Goal: Information Seeking & Learning: Check status

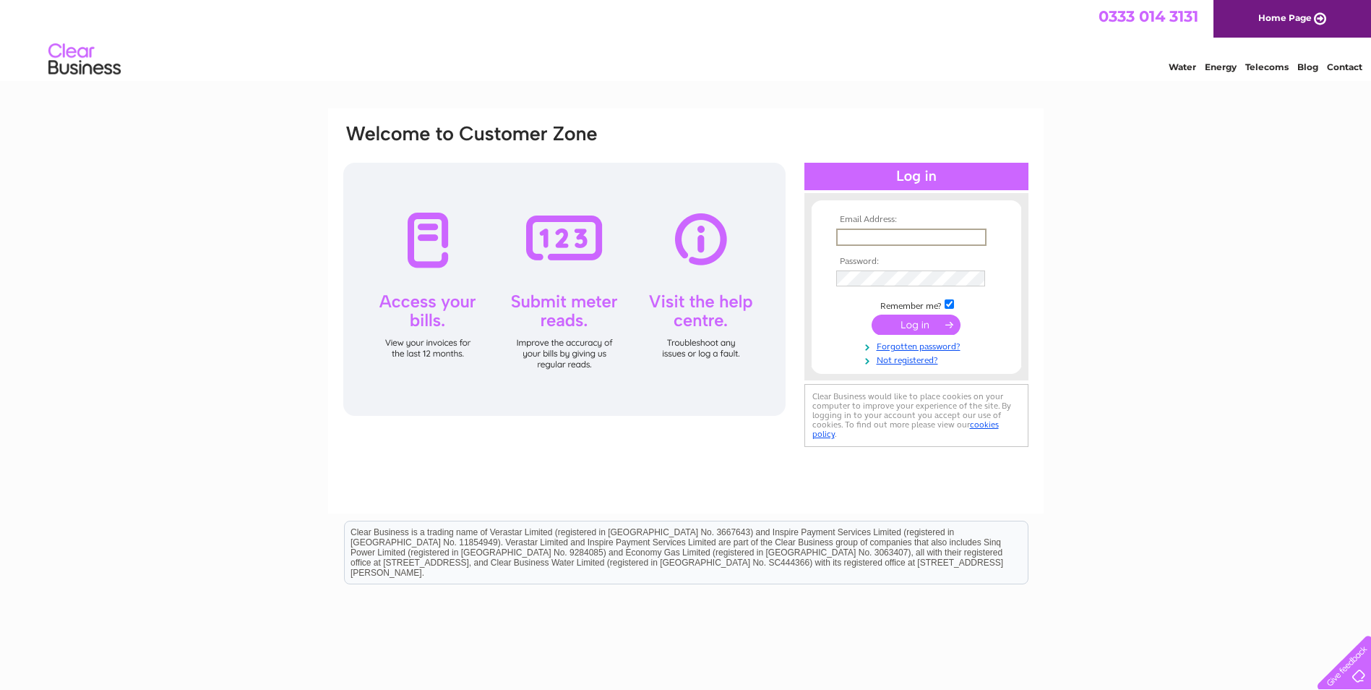
click at [867, 232] on input "text" at bounding box center [911, 236] width 150 height 17
paste input "utilities@htc.uk.com"
type input "utilities@htc.uk.com"
click at [912, 327] on input "submit" at bounding box center [916, 324] width 89 height 20
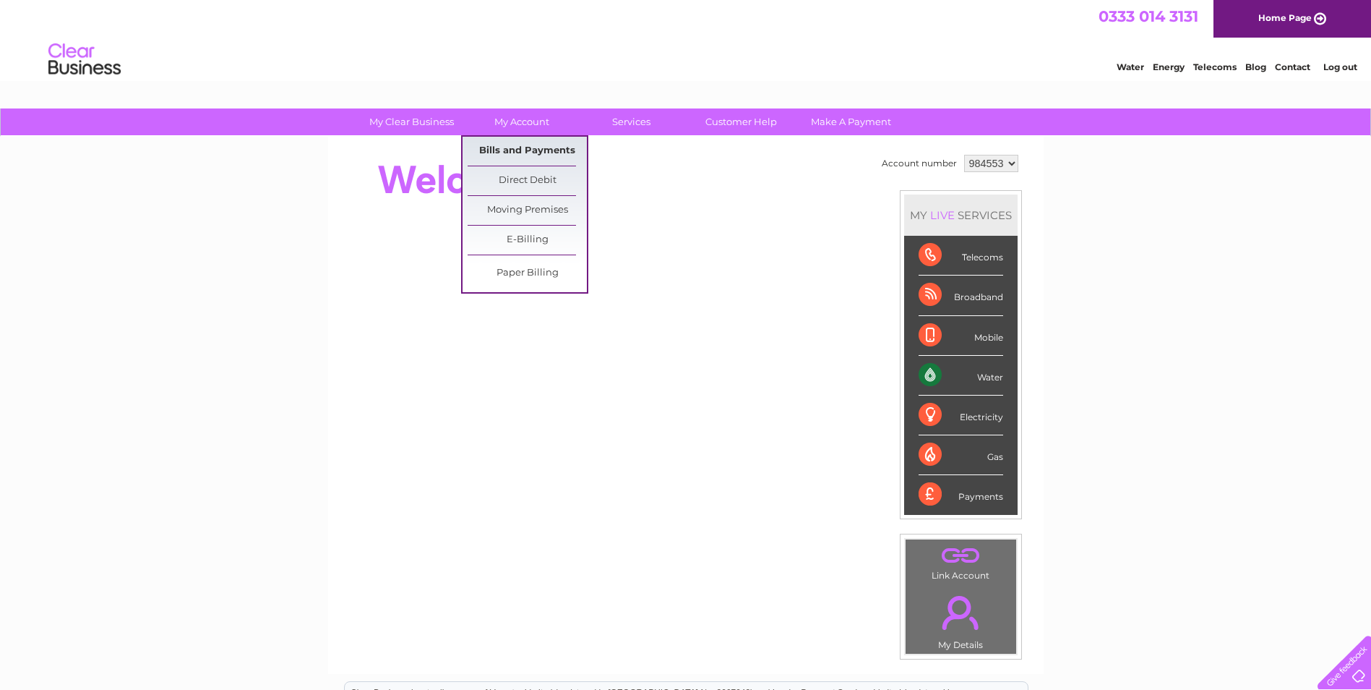
click at [535, 155] on link "Bills and Payments" at bounding box center [527, 151] width 119 height 29
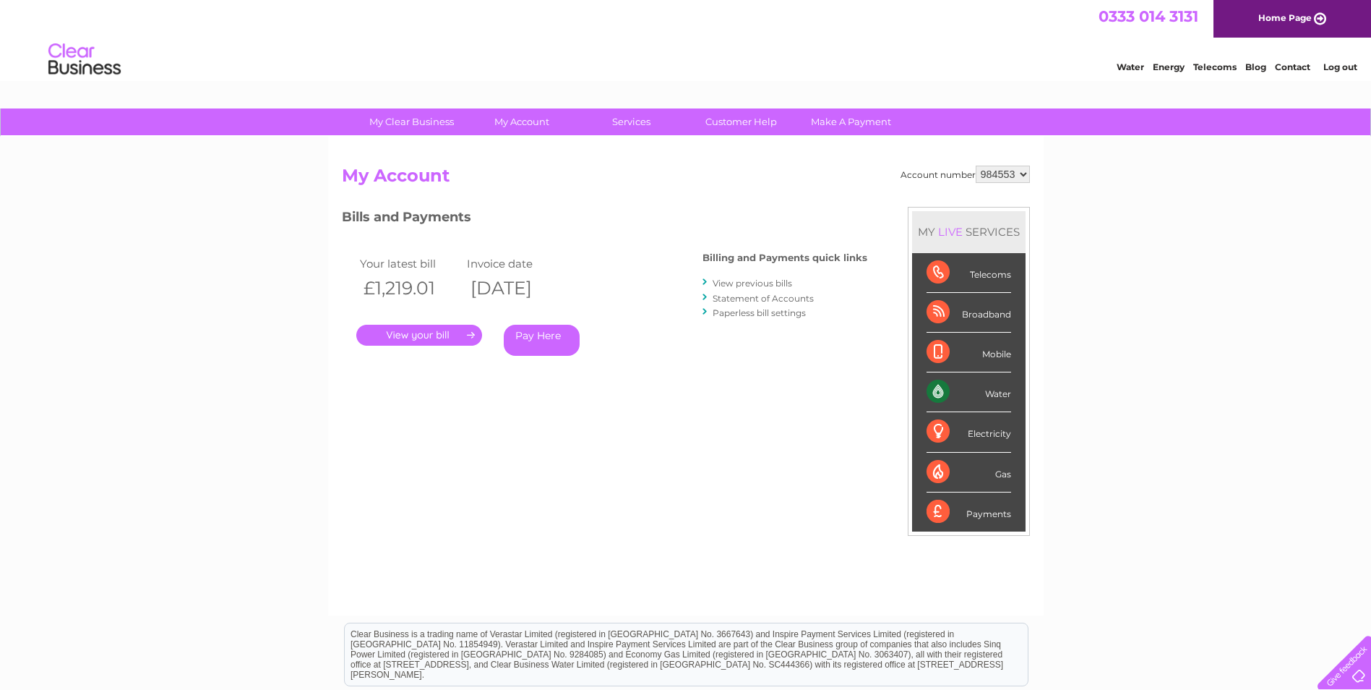
click at [748, 296] on link "Statement of Accounts" at bounding box center [763, 298] width 101 height 11
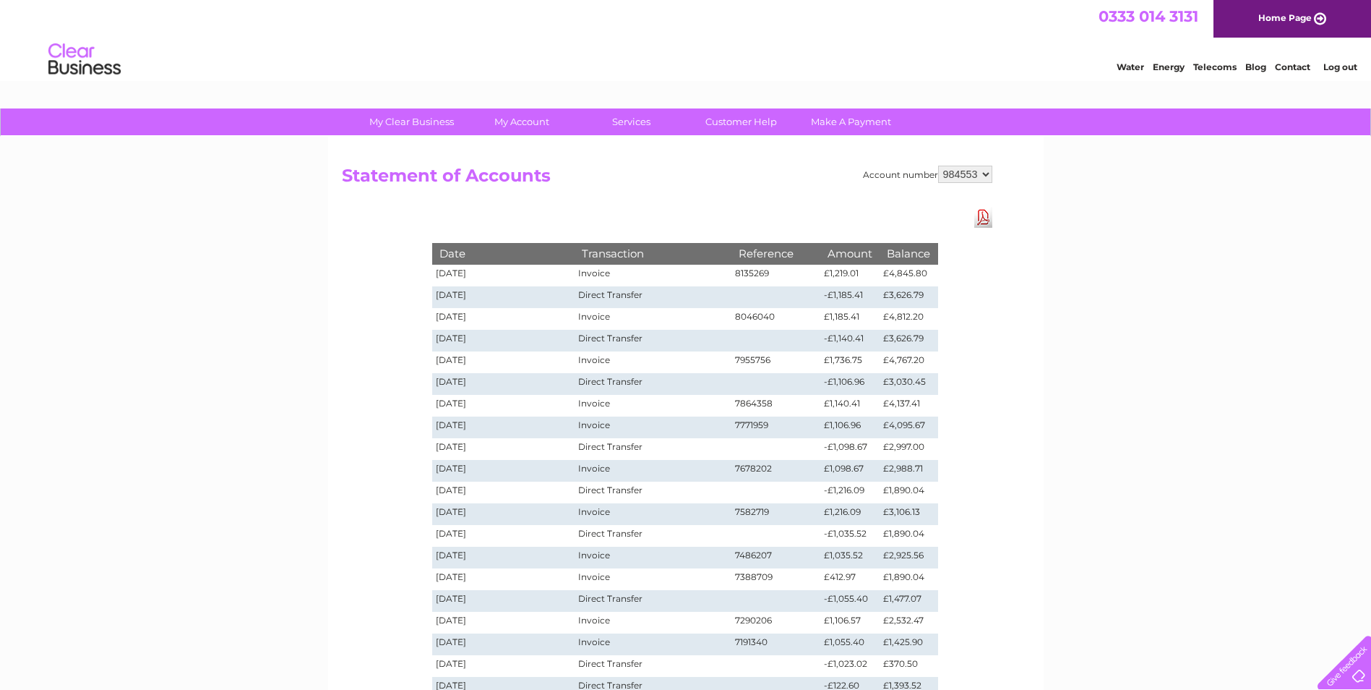
scroll to position [145, 0]
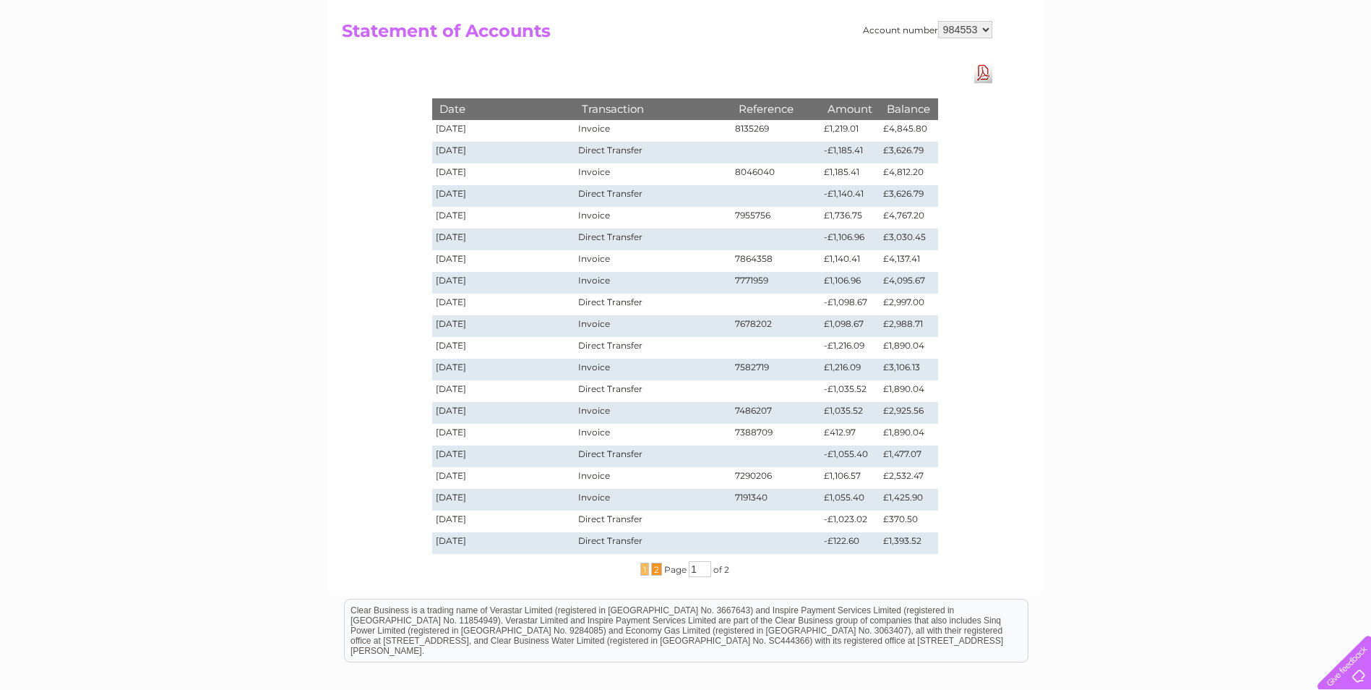
click at [658, 573] on span "2" at bounding box center [656, 568] width 11 height 13
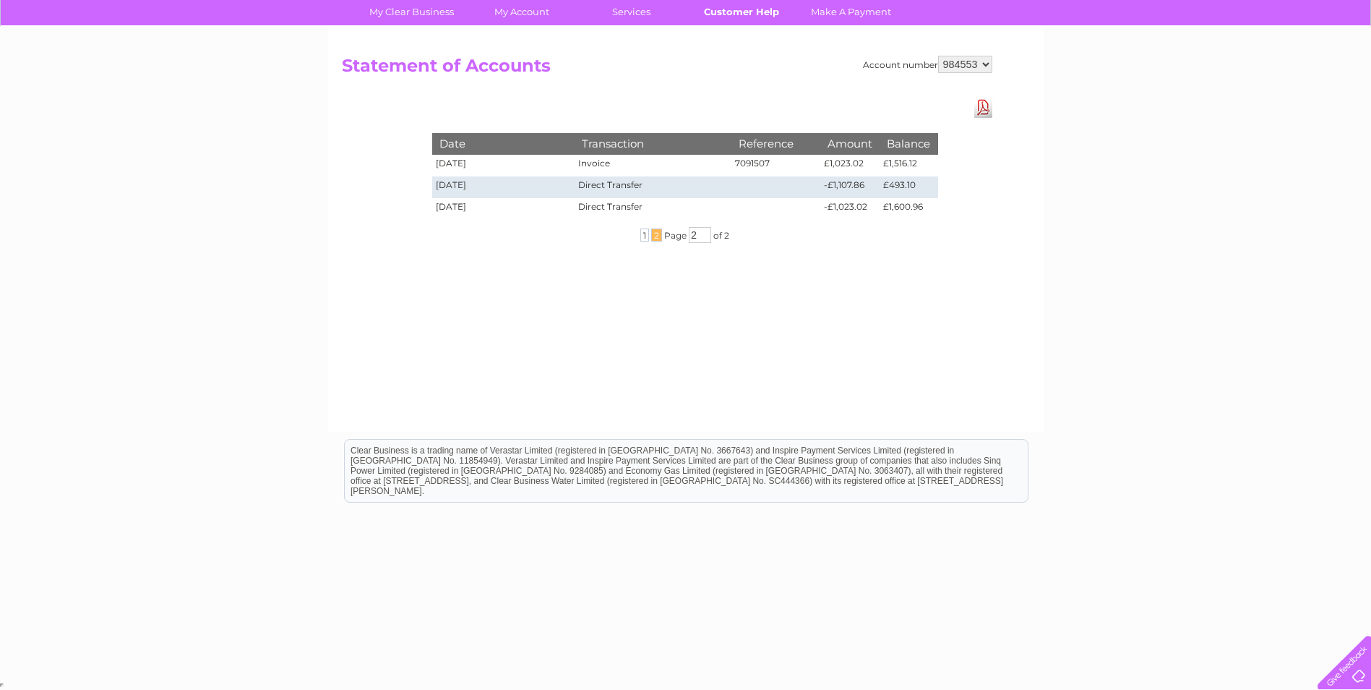
click at [731, 14] on link "Customer Help" at bounding box center [741, 12] width 119 height 27
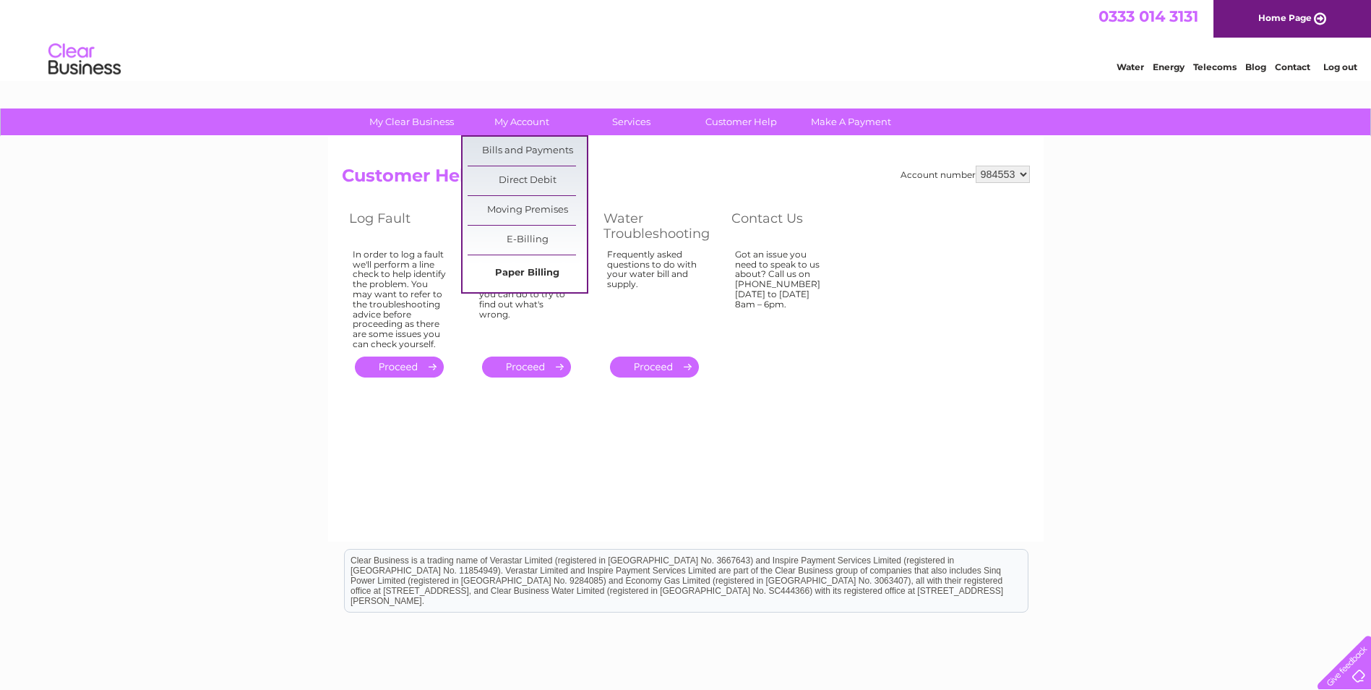
click at [531, 272] on link "Paper Billing" at bounding box center [527, 273] width 119 height 29
click at [535, 245] on link "E-Billing" at bounding box center [527, 240] width 119 height 29
click at [520, 140] on link "Bills and Payments" at bounding box center [527, 151] width 119 height 29
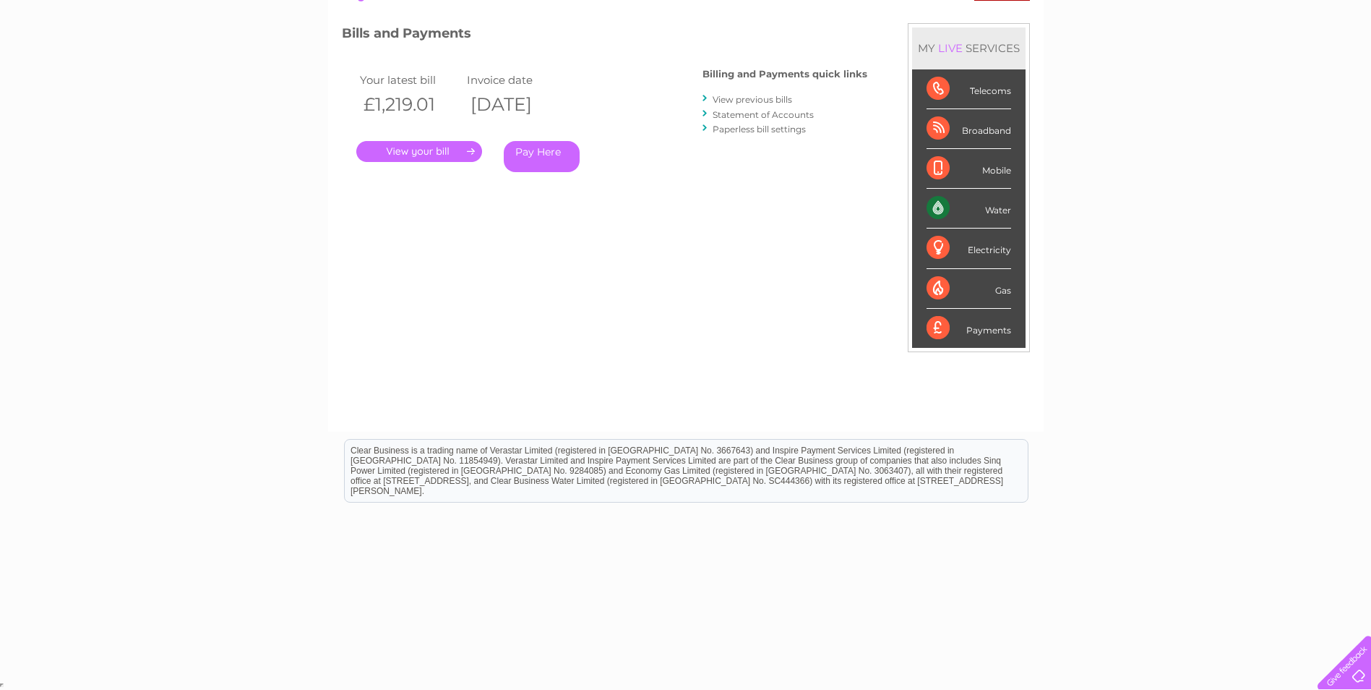
scroll to position [39, 0]
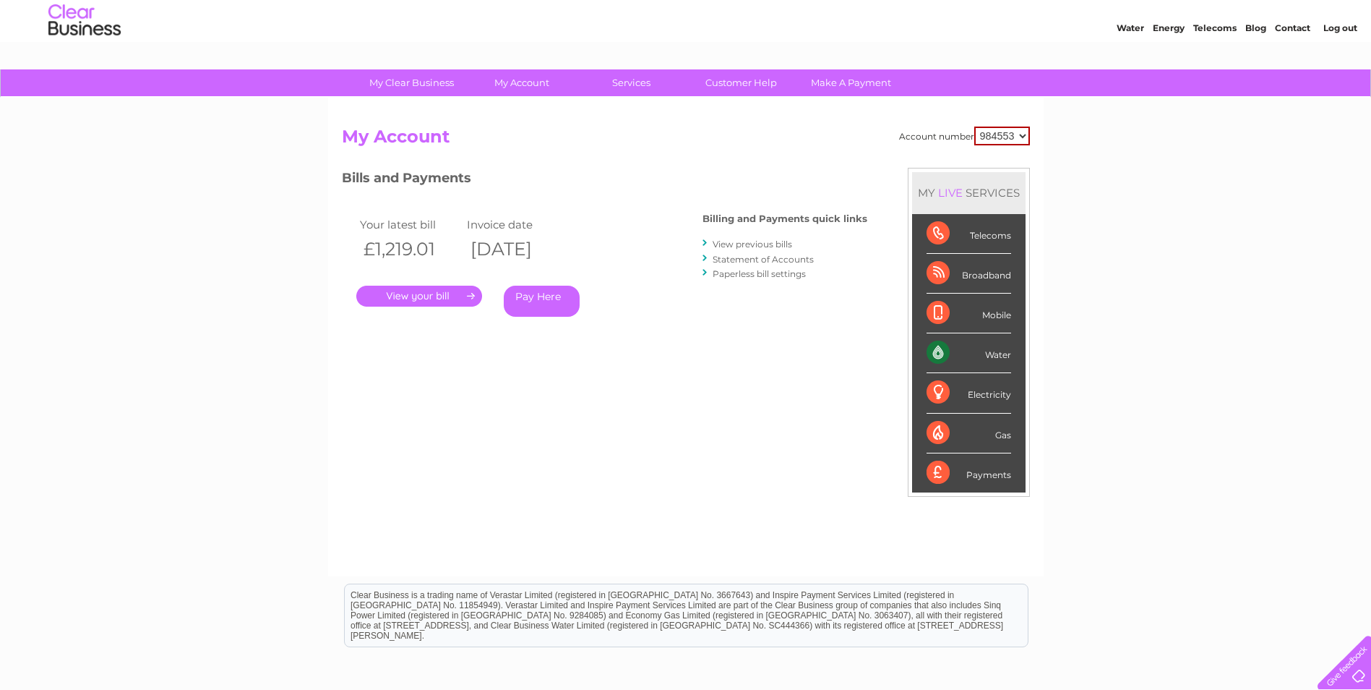
click at [448, 300] on link "." at bounding box center [419, 296] width 126 height 21
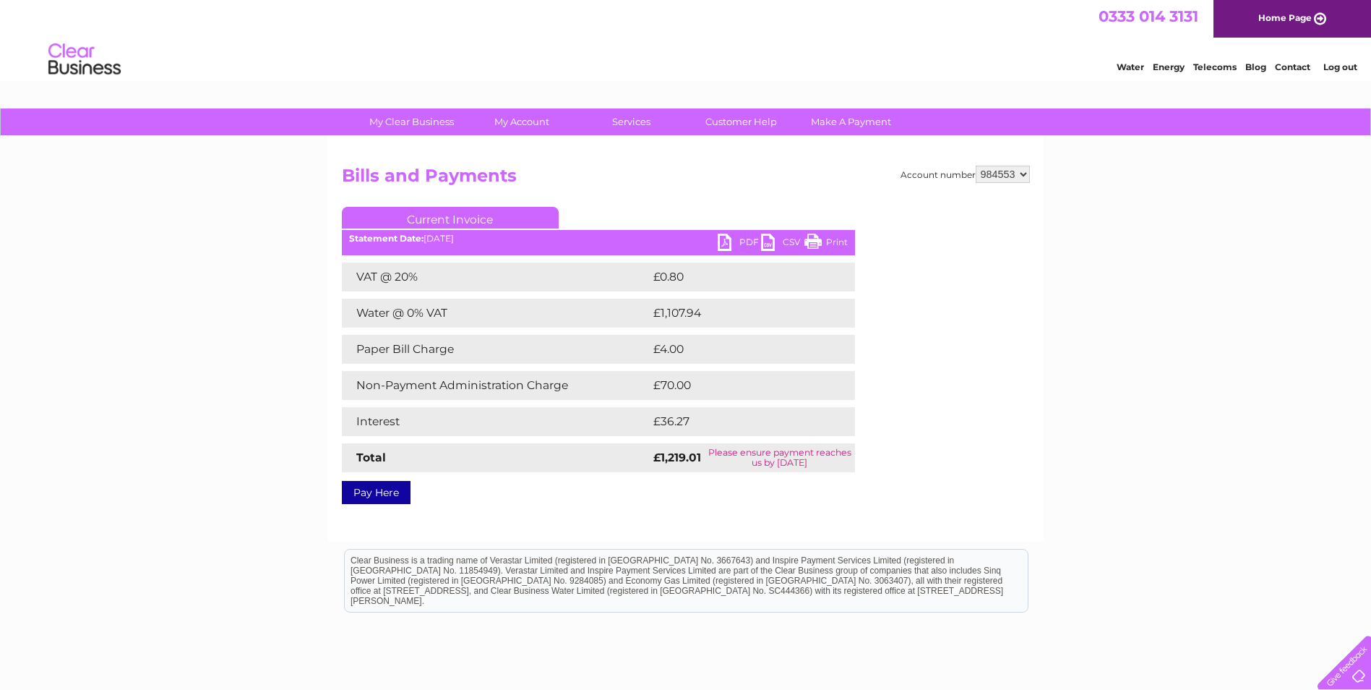
click at [687, 188] on h2 "Bills and Payments" at bounding box center [686, 179] width 688 height 27
click at [452, 213] on link "Current Invoice" at bounding box center [450, 218] width 217 height 22
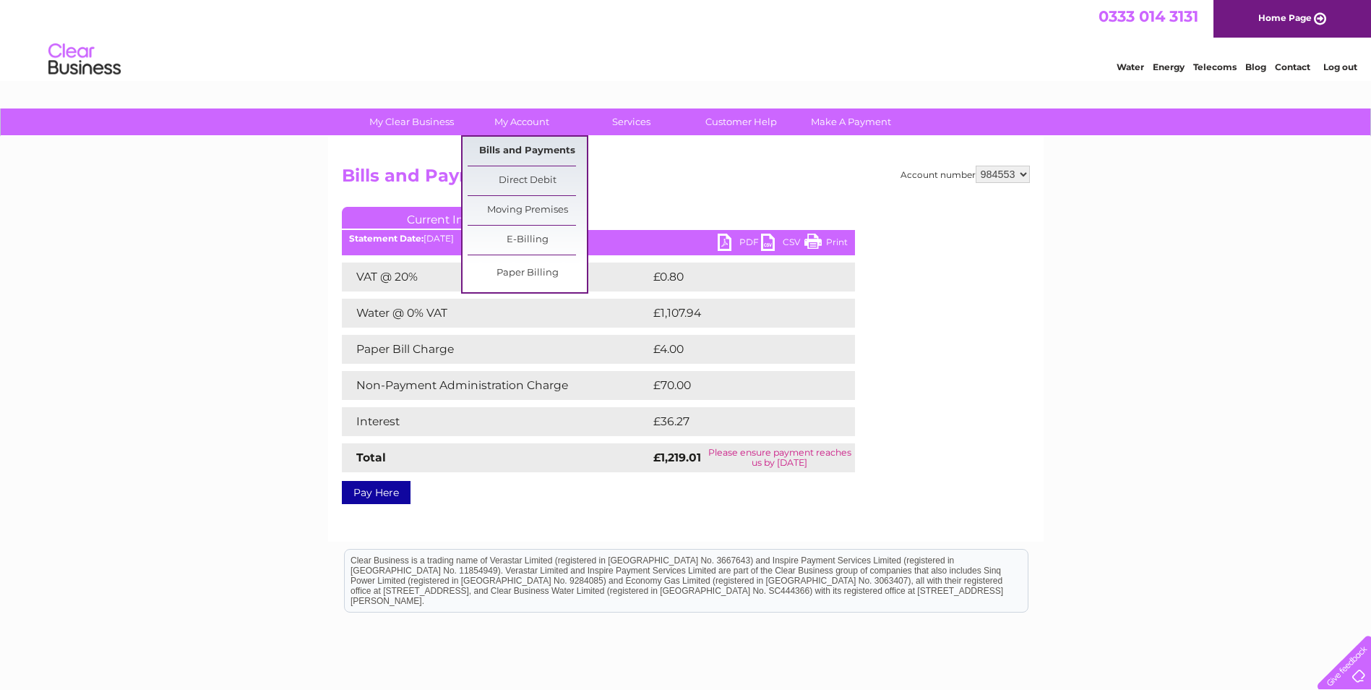
click at [528, 142] on link "Bills and Payments" at bounding box center [527, 151] width 119 height 29
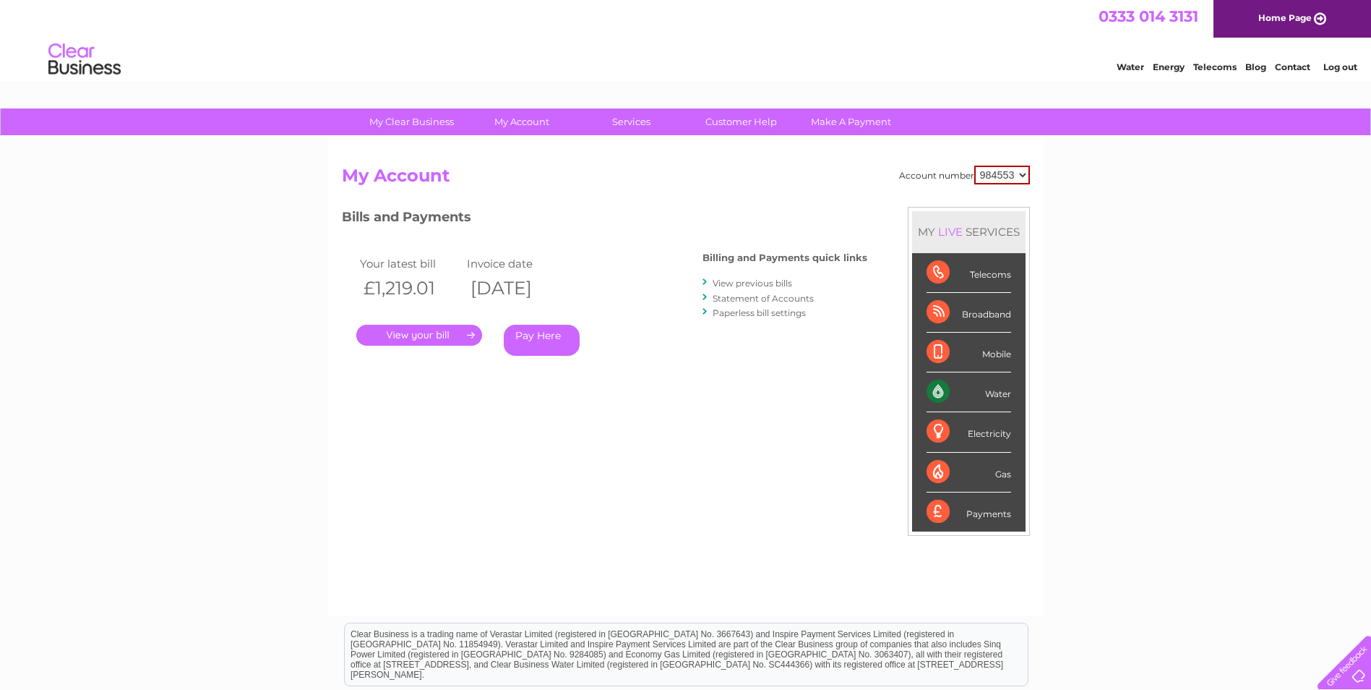
click at [747, 282] on link "View previous bills" at bounding box center [753, 283] width 80 height 11
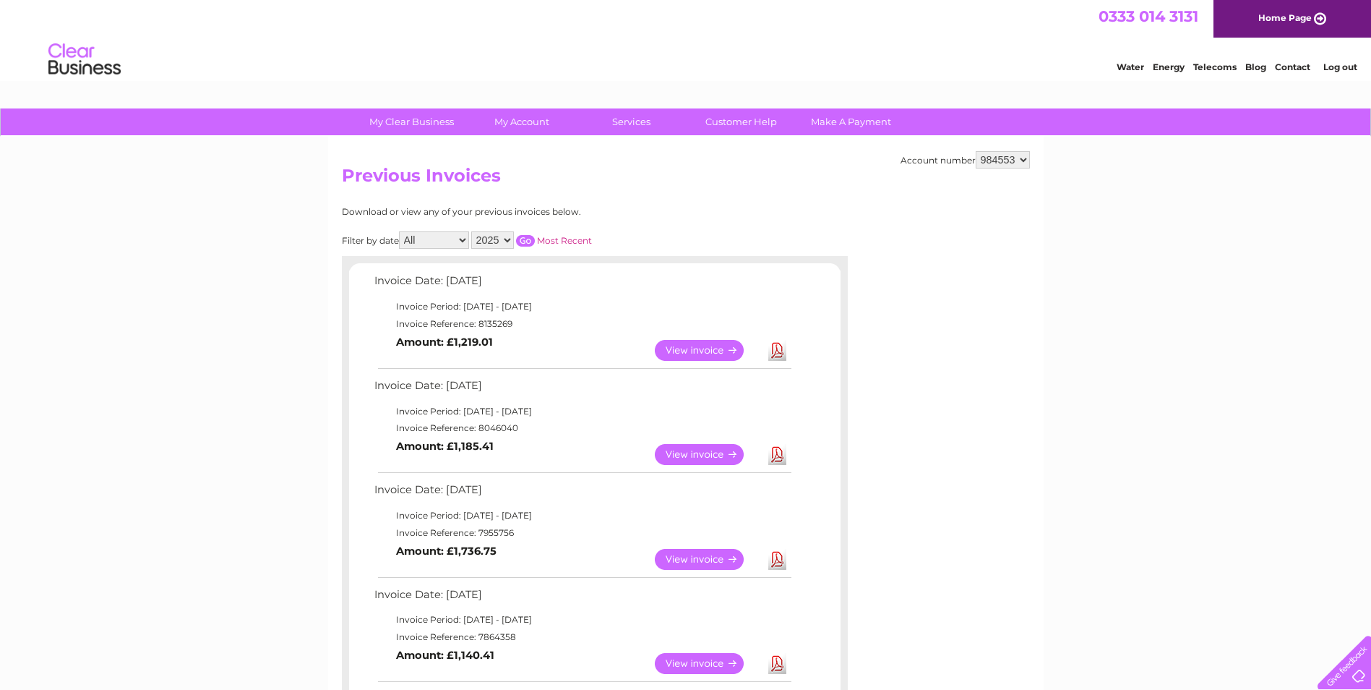
click at [512, 241] on select "2025 2024 2023 2022" at bounding box center [492, 239] width 43 height 17
click at [473, 231] on select "2025 2024 2023 2022" at bounding box center [492, 239] width 43 height 17
click at [526, 241] on input "button" at bounding box center [525, 241] width 19 height 12
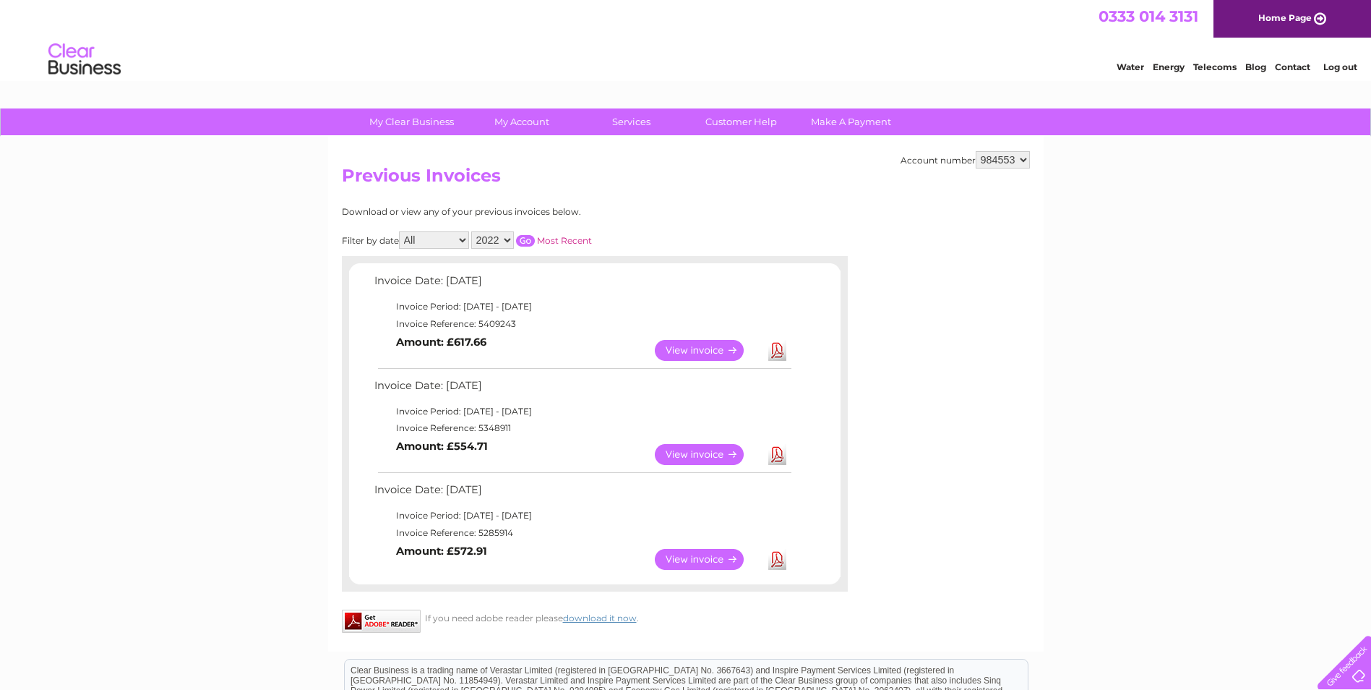
scroll to position [72, 0]
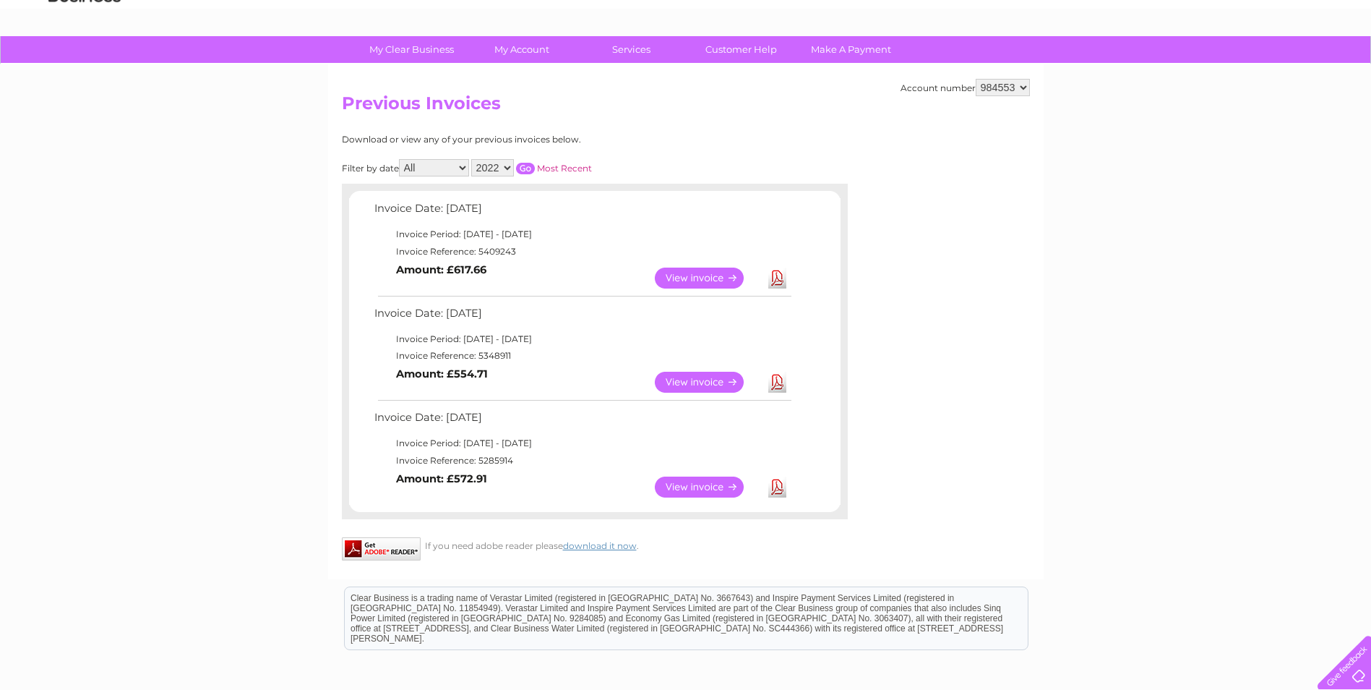
click at [505, 168] on select "2025 2024 2023 2022" at bounding box center [492, 167] width 43 height 17
click at [473, 159] on select "2025 2024 2023 2022" at bounding box center [492, 167] width 43 height 17
drag, startPoint x: 527, startPoint y: 168, endPoint x: 570, endPoint y: 305, distance: 144.0
click at [527, 168] on input "button" at bounding box center [525, 169] width 19 height 12
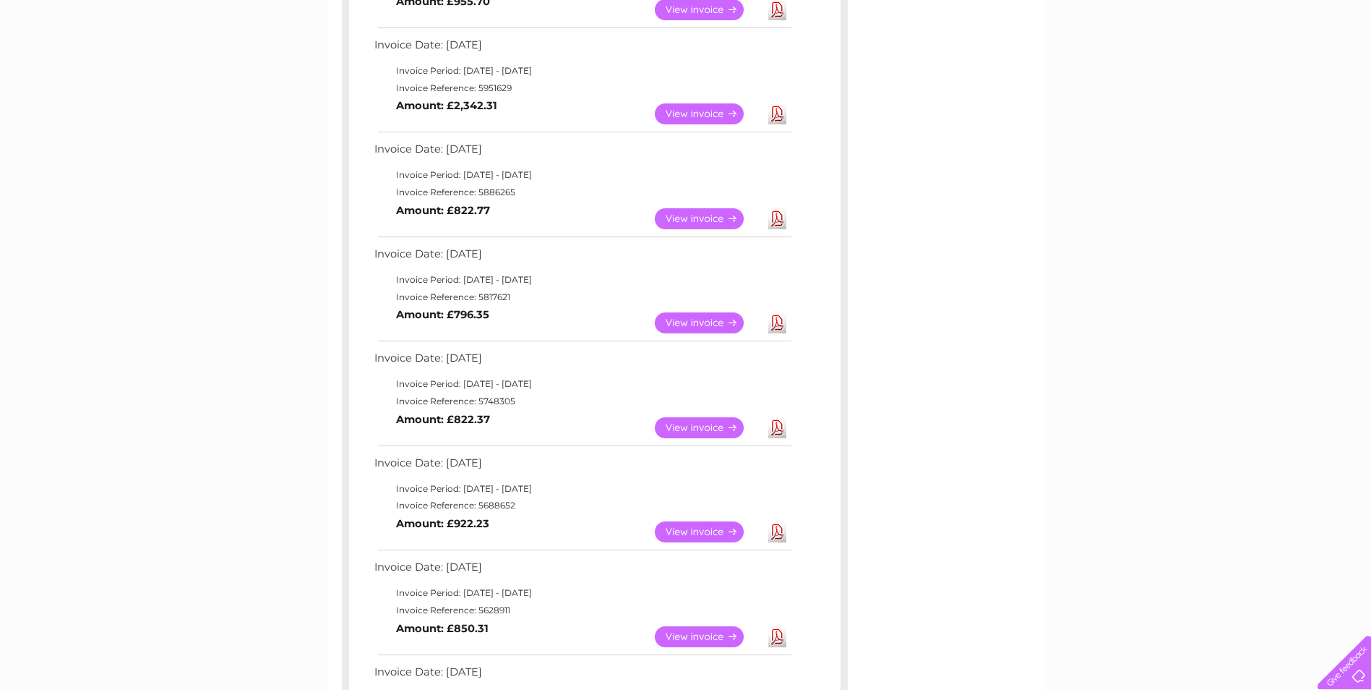
scroll to position [581, 0]
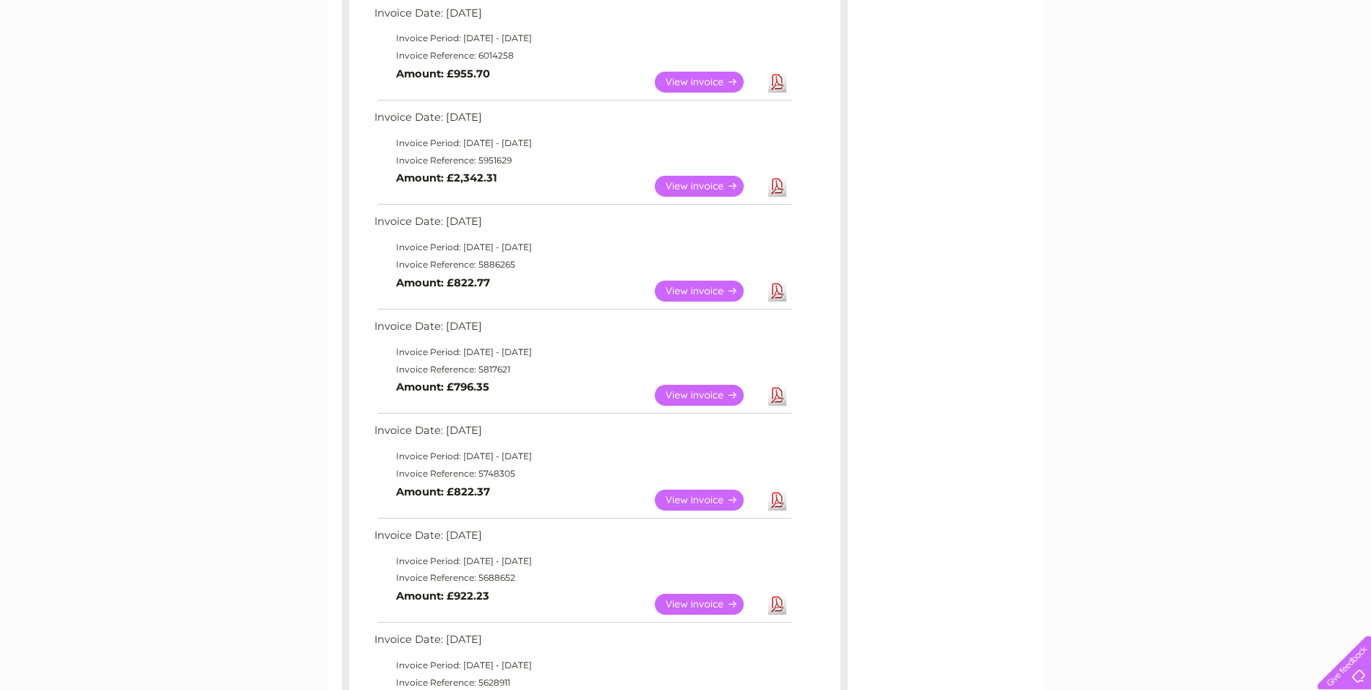
click at [988, 407] on div "Account number 984553 Previous Invoices Download or view any of your previous i…" at bounding box center [686, 282] width 716 height 1454
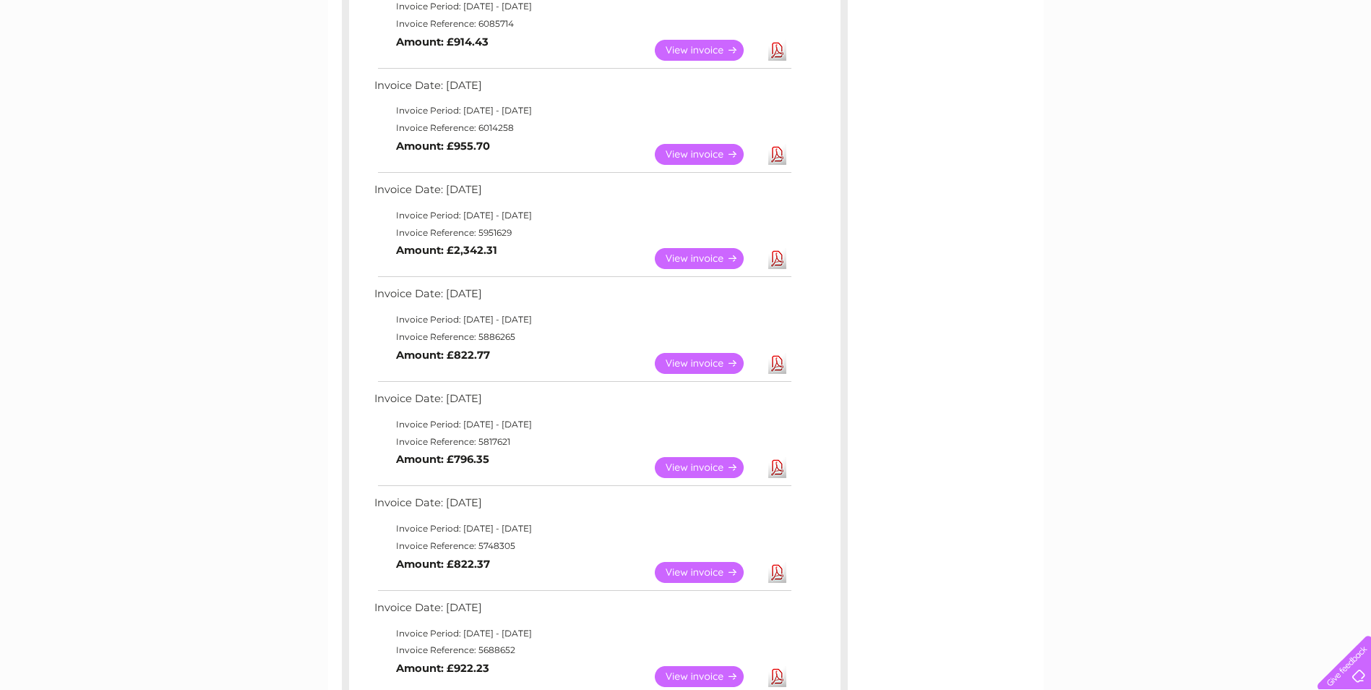
scroll to position [364, 0]
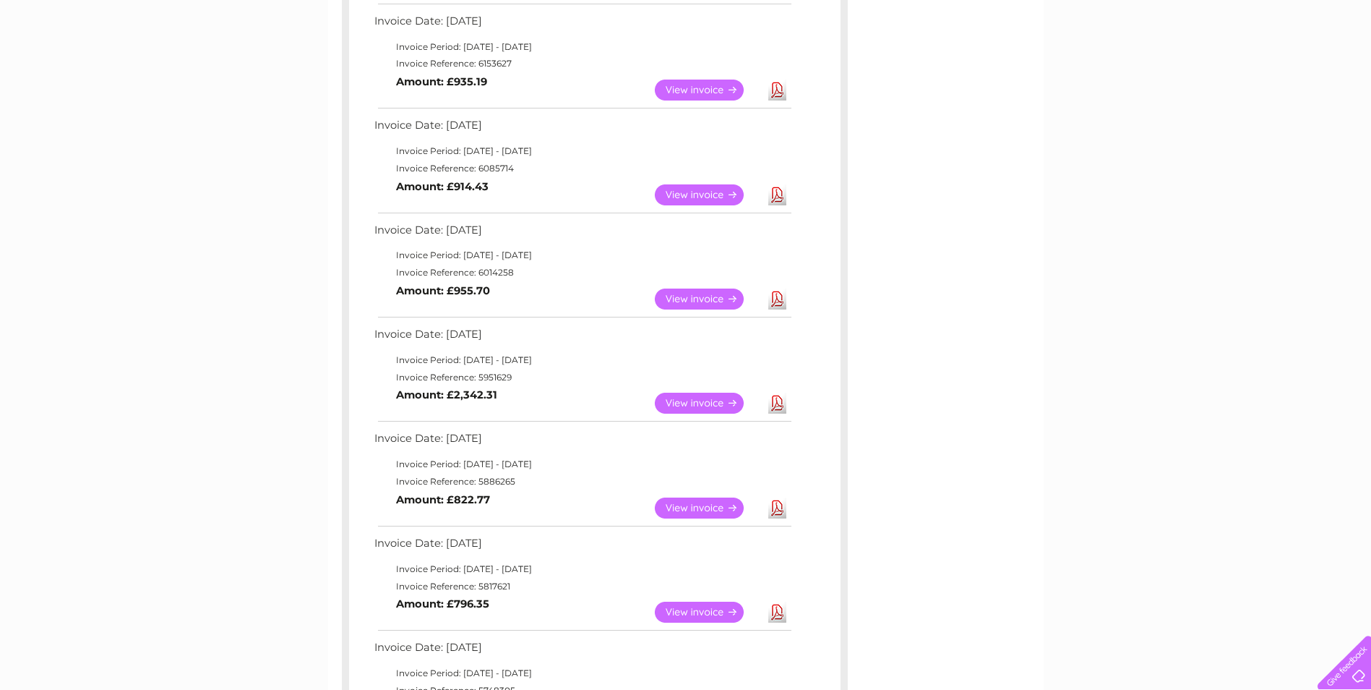
click at [523, 178] on td "View Download Amount: £914.43" at bounding box center [582, 194] width 423 height 35
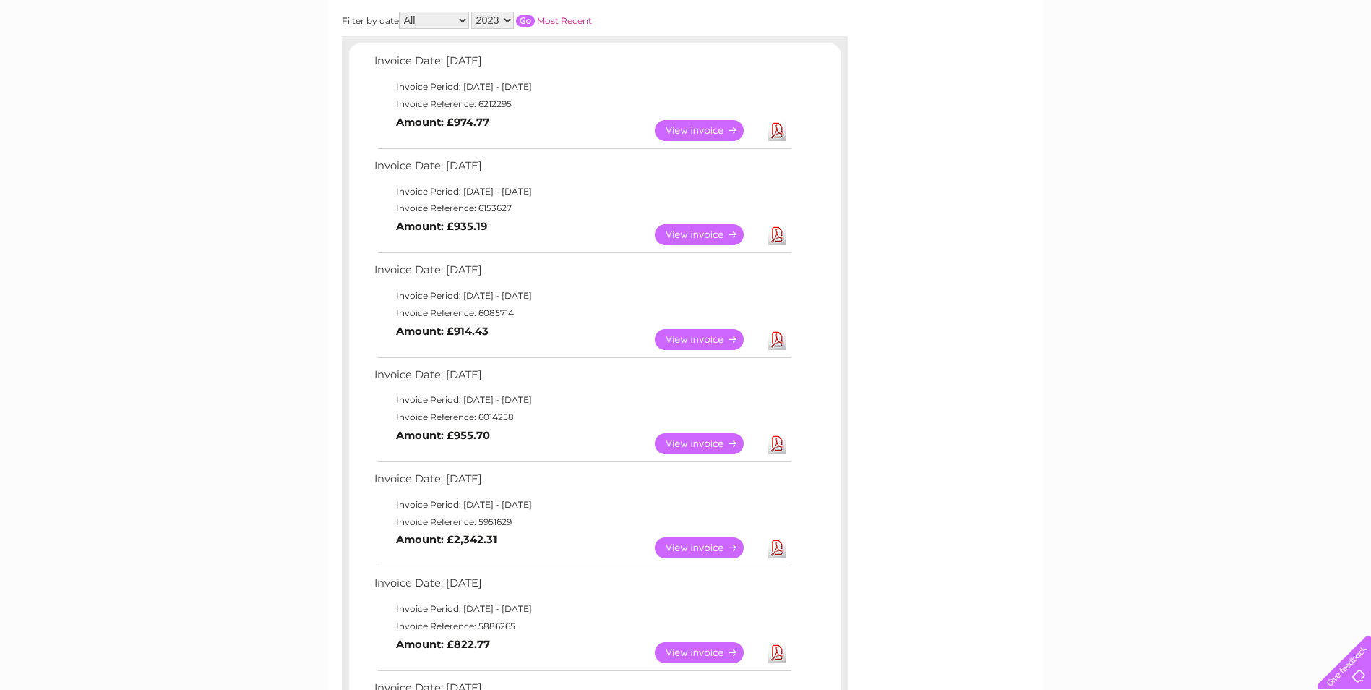
scroll to position [0, 0]
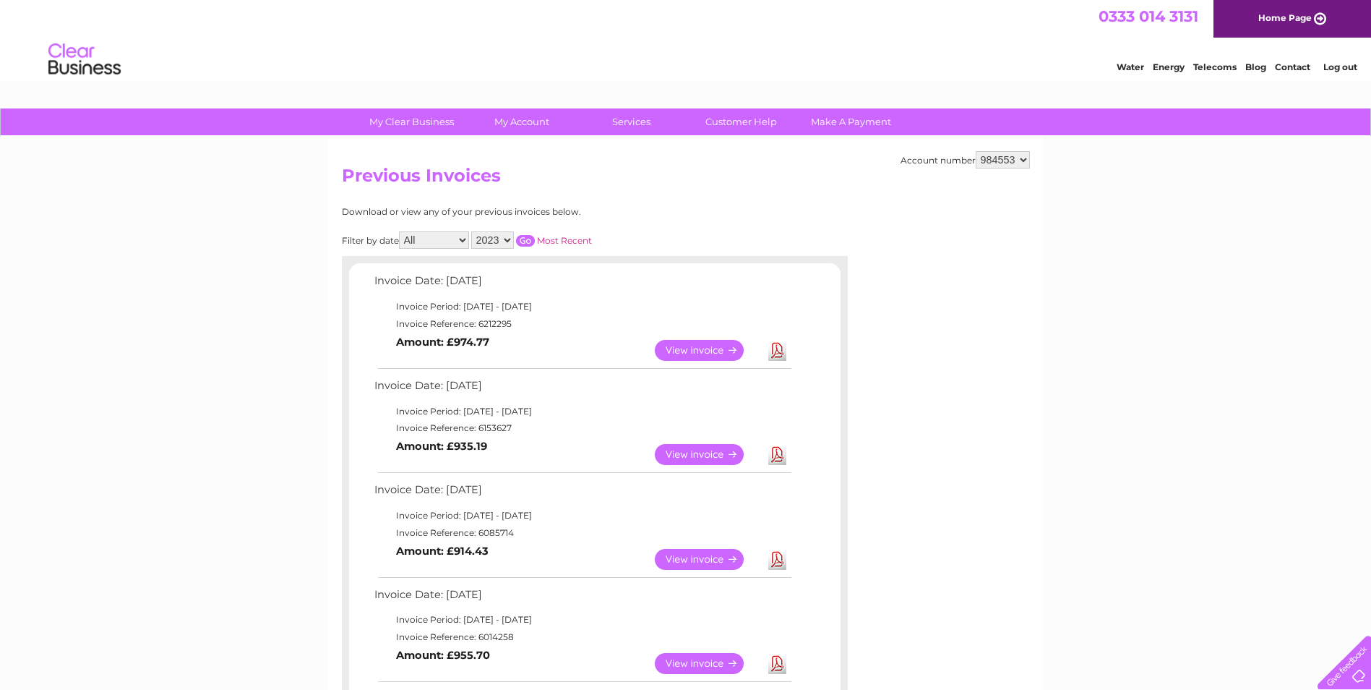
click at [505, 243] on select "2025 2024 2023 2022" at bounding box center [492, 239] width 43 height 17
click at [473, 231] on select "2025 2024 2023 2022" at bounding box center [492, 239] width 43 height 17
click at [531, 241] on input "button" at bounding box center [525, 241] width 19 height 12
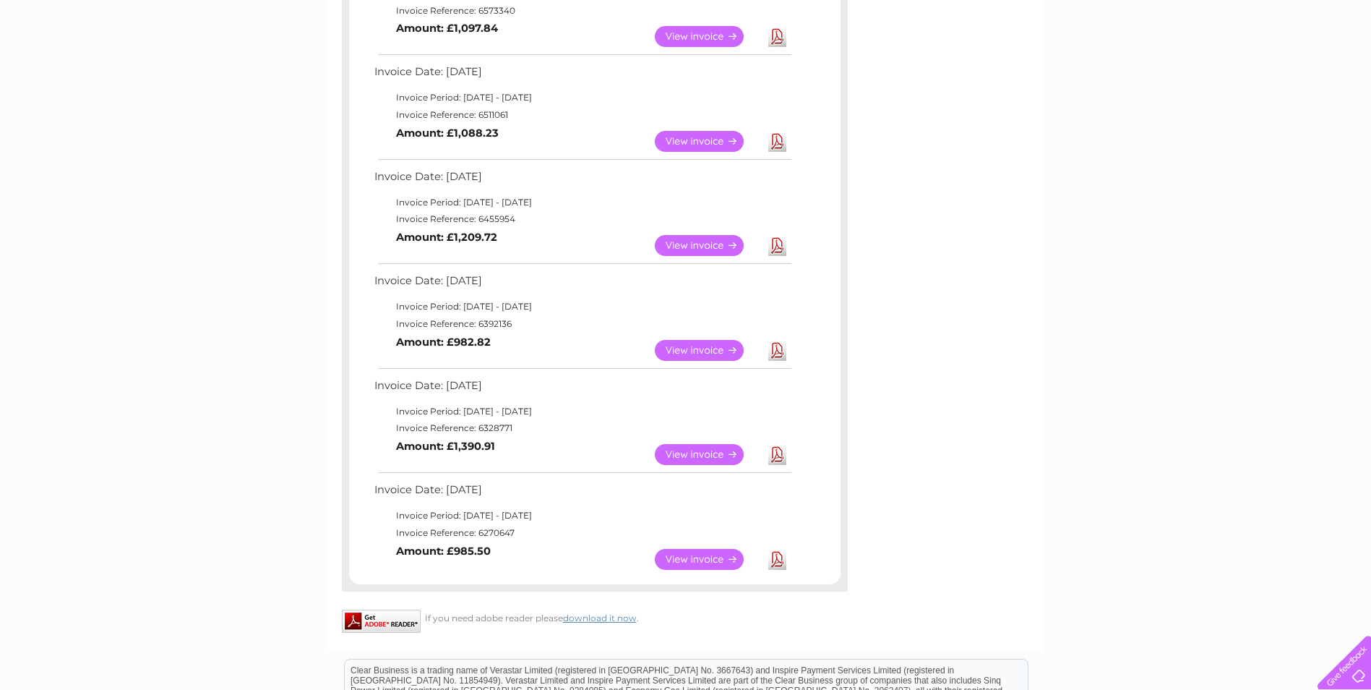
scroll to position [1084, 0]
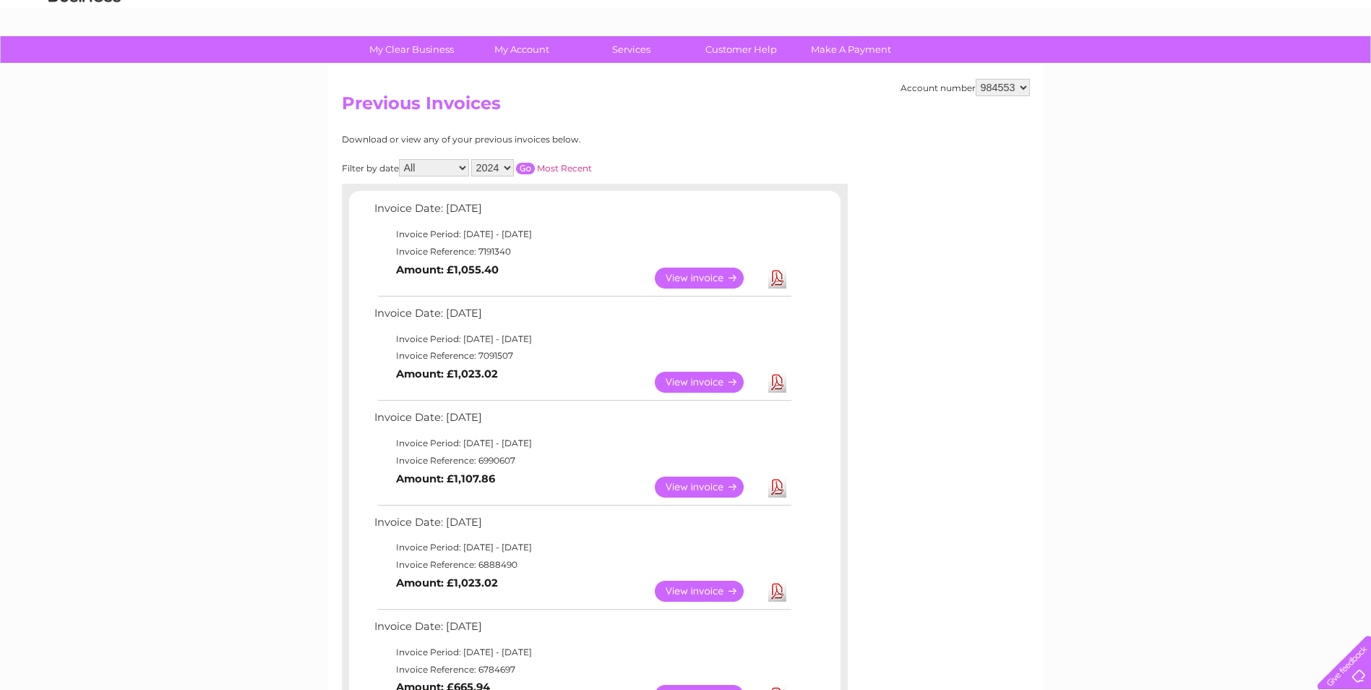
scroll to position [0, 0]
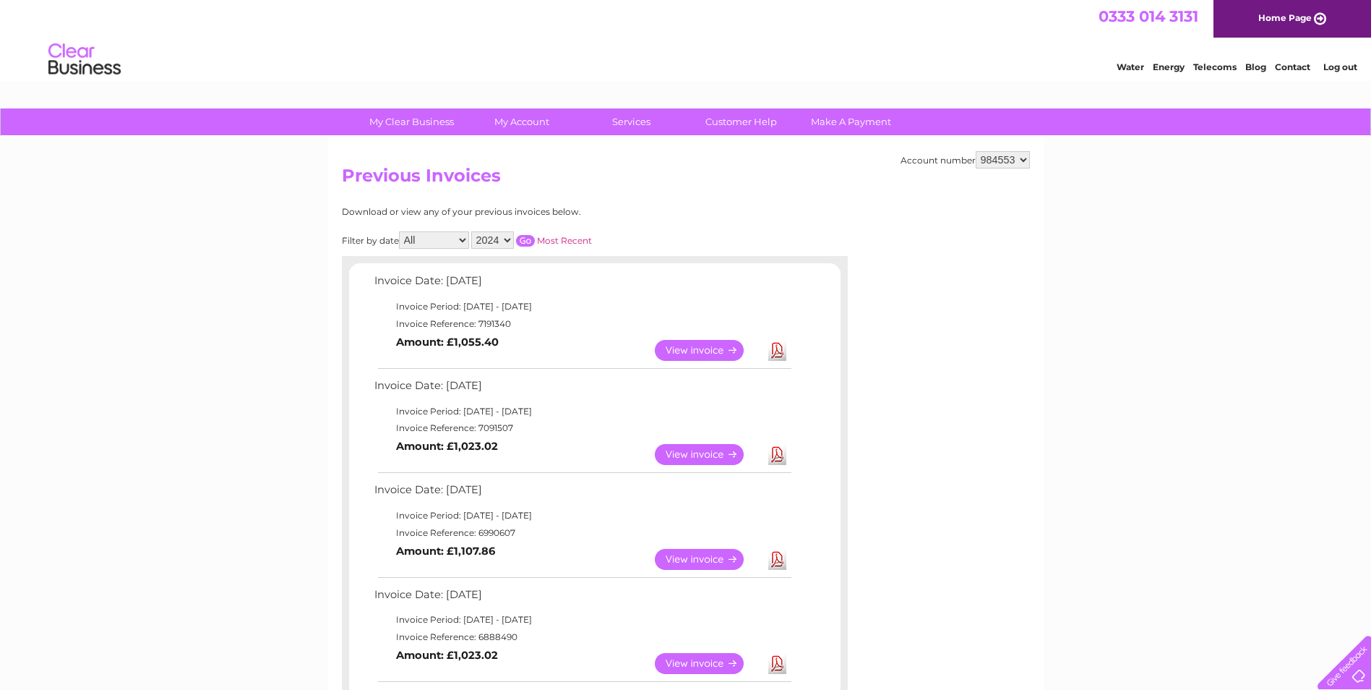
click at [510, 235] on select "2025 2024 2023 2022" at bounding box center [492, 239] width 43 height 17
click at [473, 231] on select "2025 2024 2023 2022" at bounding box center [492, 239] width 43 height 17
click at [525, 241] on input "button" at bounding box center [525, 241] width 19 height 12
click at [510, 241] on select "2025 2024 2023 2022" at bounding box center [492, 239] width 43 height 17
select select "2024"
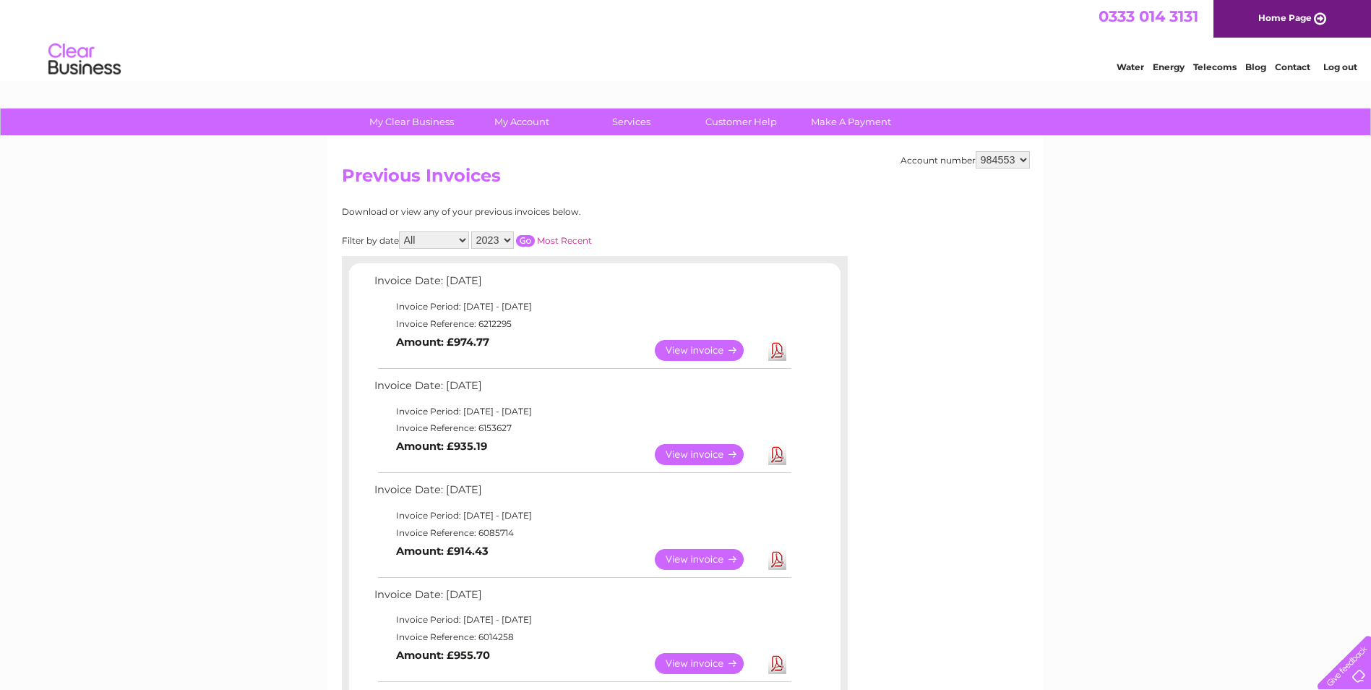
click at [473, 231] on select "2025 2024 2023 2022" at bounding box center [492, 239] width 43 height 17
click at [682, 350] on link "View" at bounding box center [708, 350] width 106 height 21
click at [529, 236] on input "button" at bounding box center [525, 241] width 19 height 12
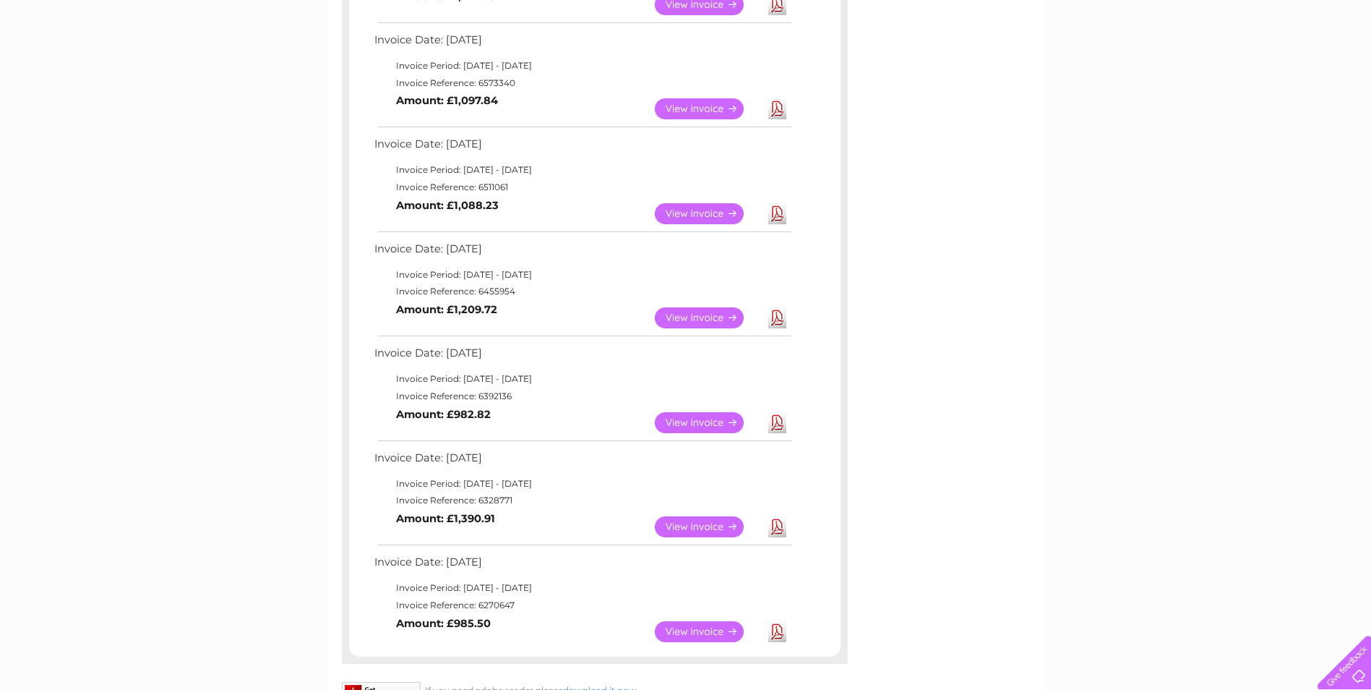
scroll to position [1159, 0]
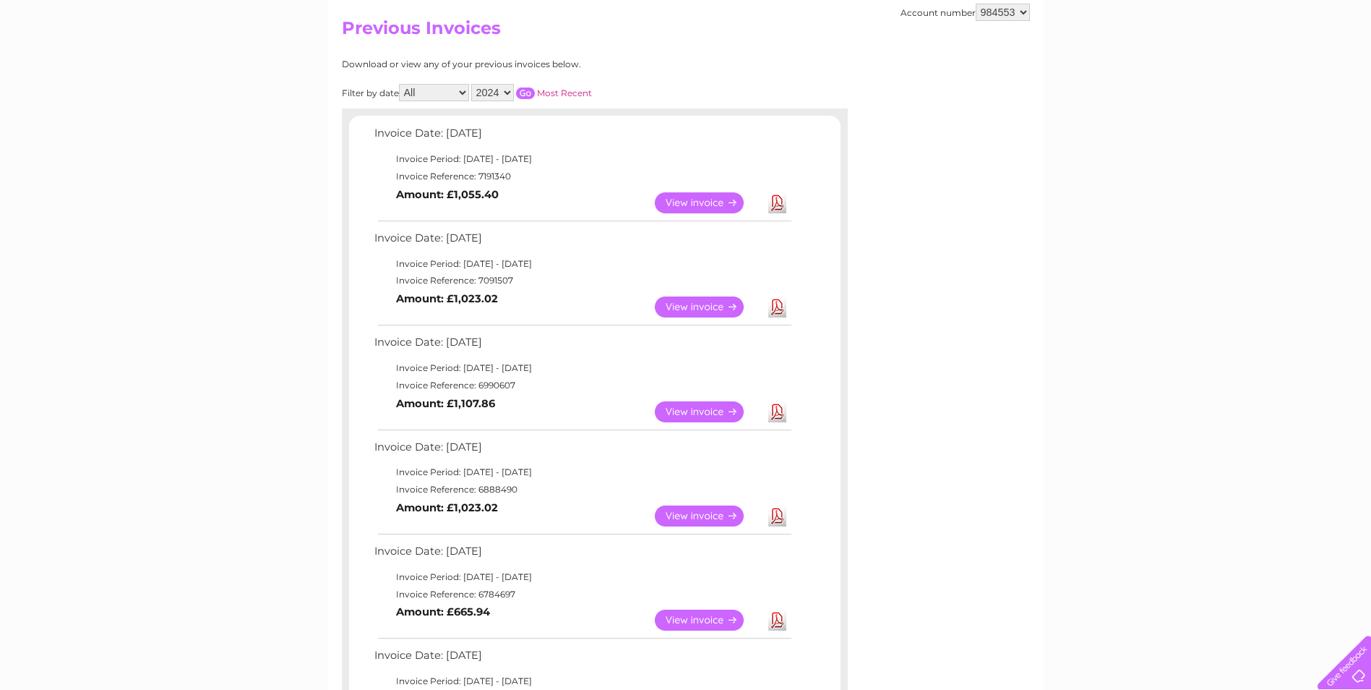
scroll to position [75, 0]
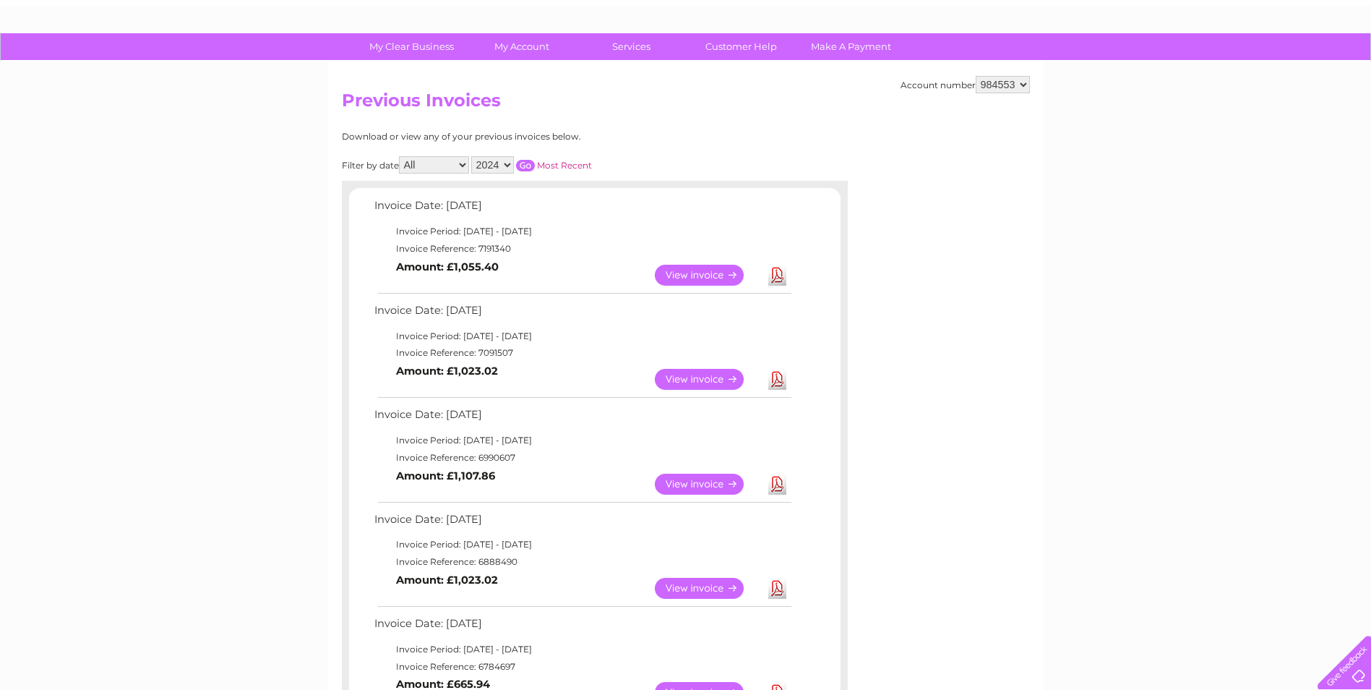
click at [507, 167] on select "2025 2024 2023 2022" at bounding box center [492, 164] width 43 height 17
click at [473, 156] on select "2025 2024 2023 2022" at bounding box center [492, 164] width 43 height 17
click at [525, 167] on input "button" at bounding box center [525, 166] width 19 height 12
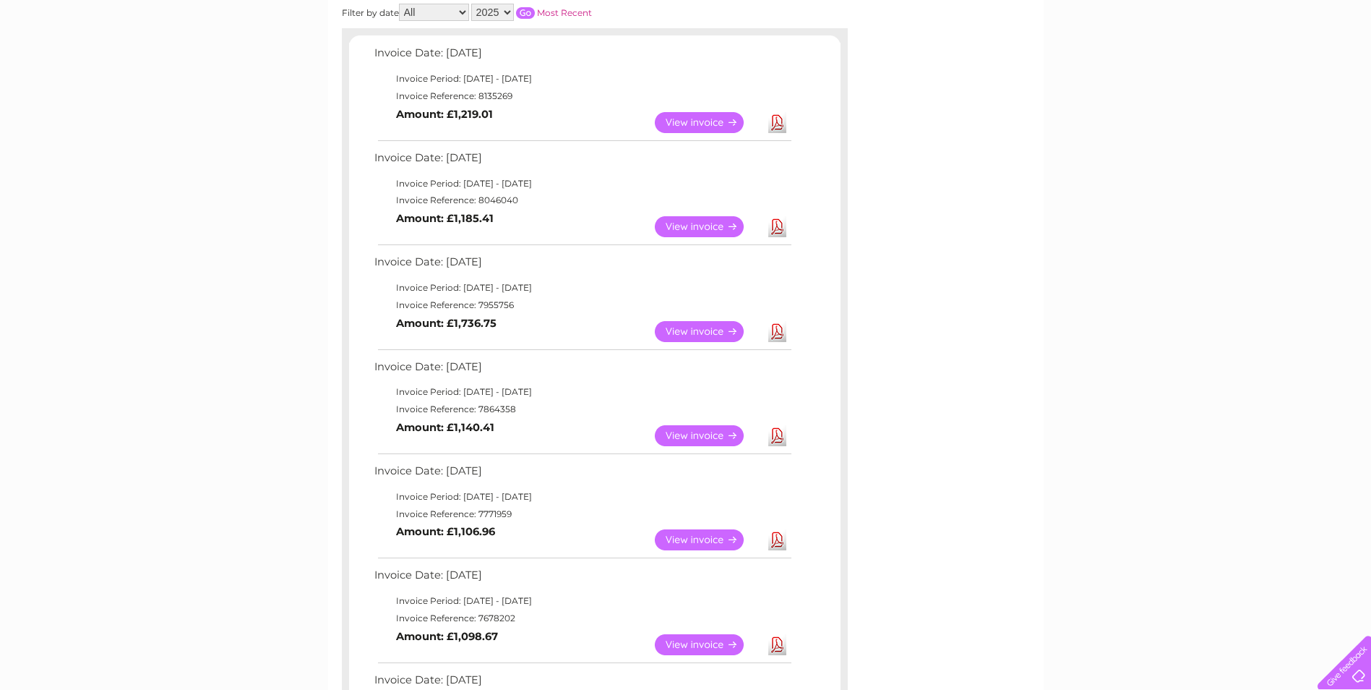
scroll to position [0, 0]
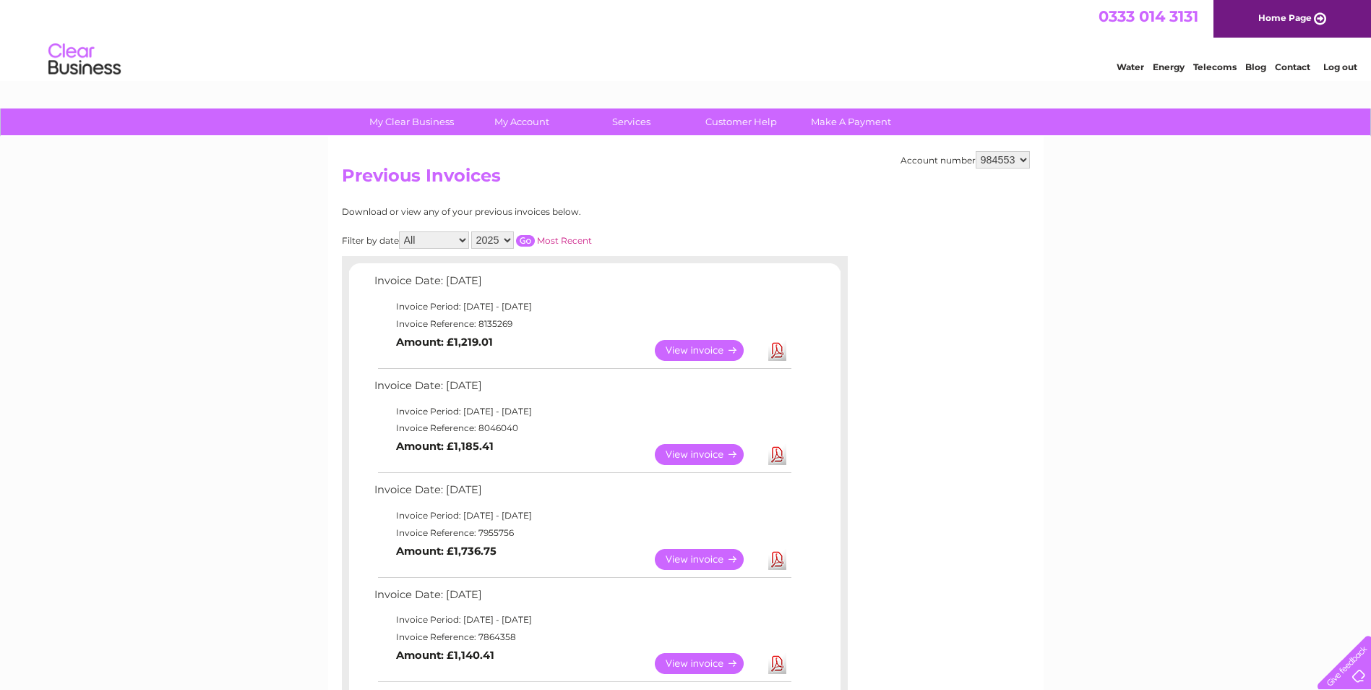
click at [507, 234] on select "2025 2024 2023 2022" at bounding box center [492, 239] width 43 height 17
click at [473, 231] on select "2025 2024 2023 2022" at bounding box center [492, 239] width 43 height 17
click at [526, 241] on input "button" at bounding box center [525, 241] width 19 height 12
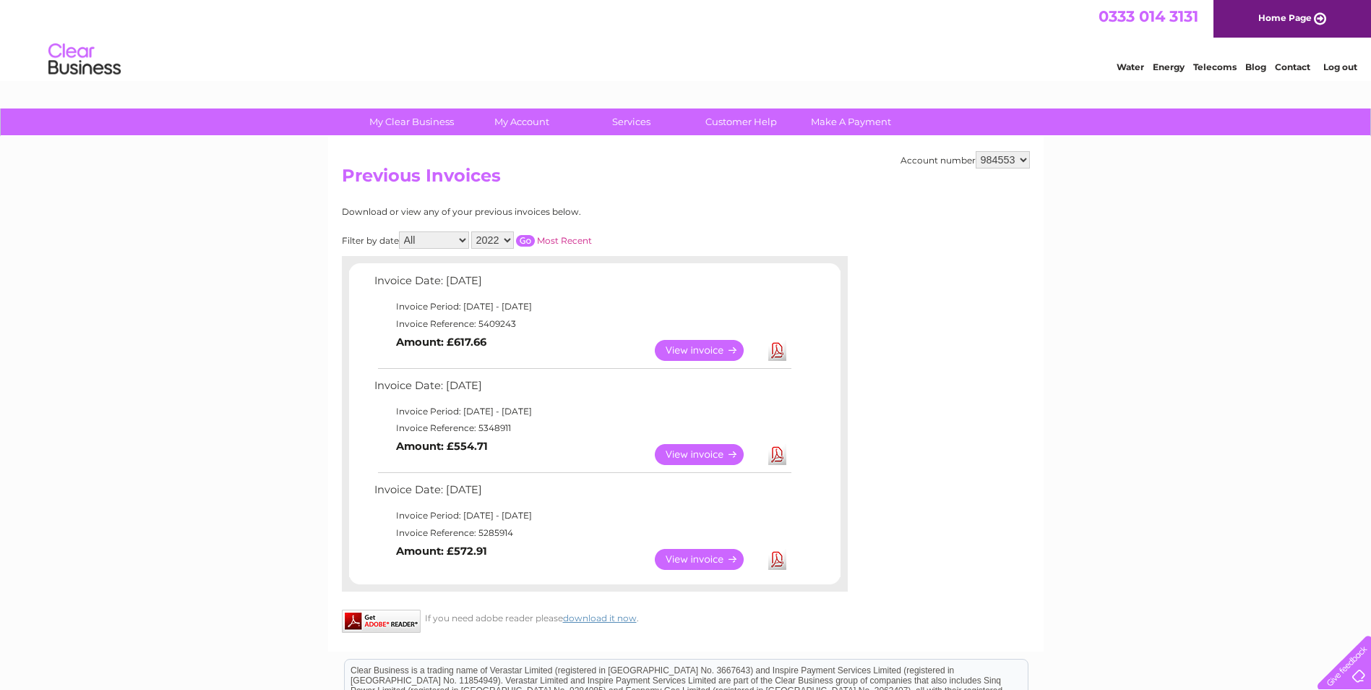
scroll to position [220, 0]
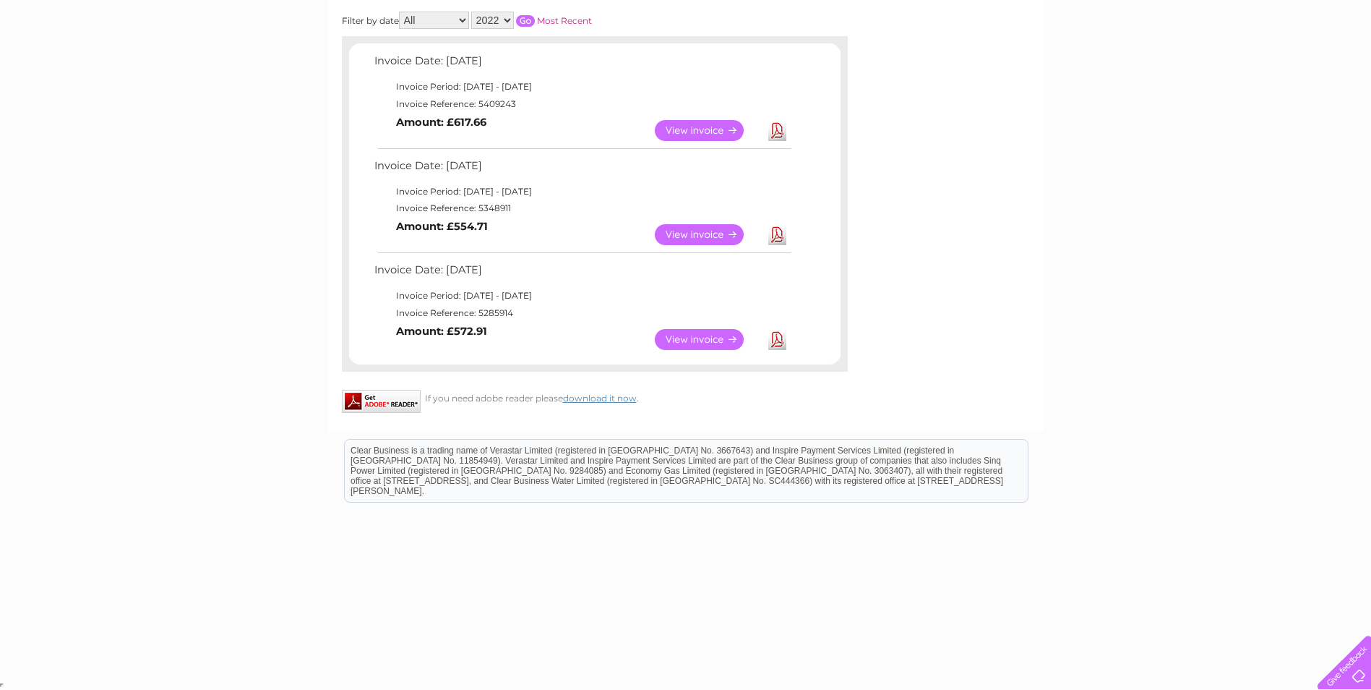
click at [510, 22] on select "2025 2024 2023 2022" at bounding box center [492, 20] width 43 height 17
click at [473, 12] on select "2025 2024 2023 2022" at bounding box center [492, 20] width 43 height 17
click at [528, 20] on input "button" at bounding box center [525, 21] width 19 height 12
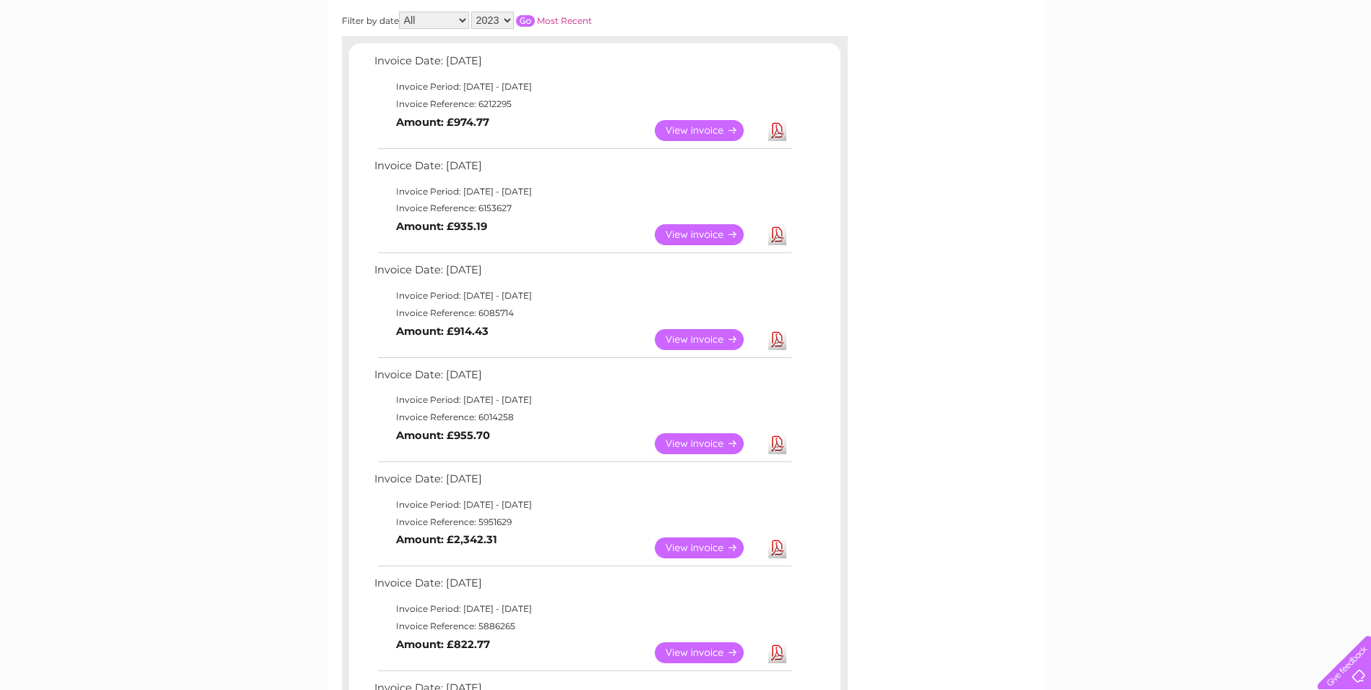
scroll to position [292, 0]
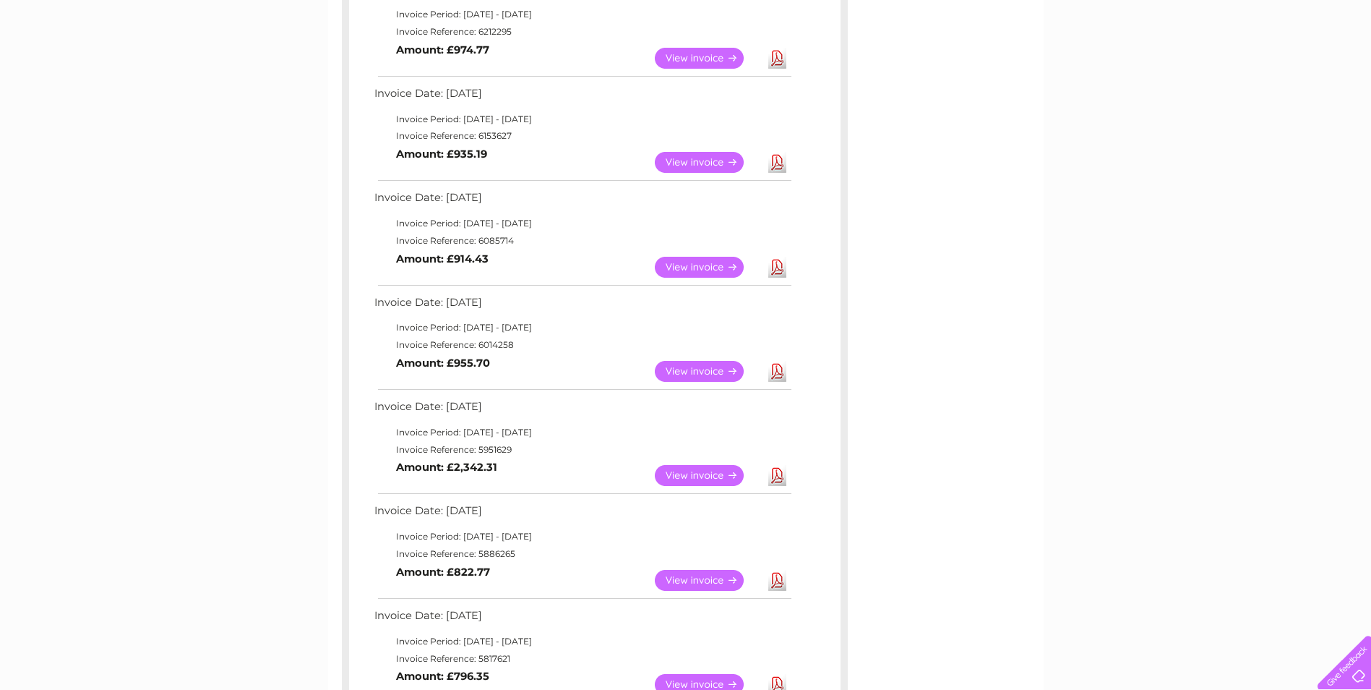
click at [1333, 342] on div "My Clear Business Login Details My Details My Preferences Link Account My Accou…" at bounding box center [685, 681] width 1371 height 1730
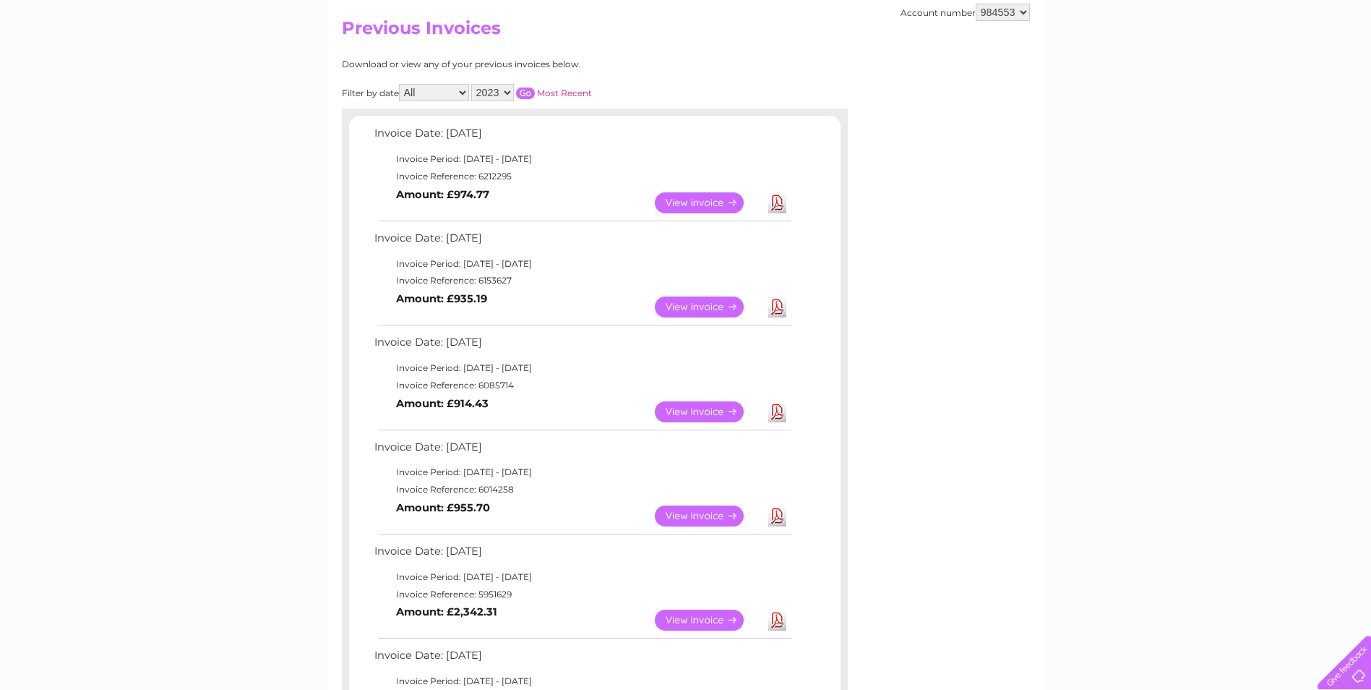
click at [510, 88] on select "2025 2024 2023 2022" at bounding box center [492, 92] width 43 height 17
click at [473, 84] on select "2025 2024 2023 2022" at bounding box center [492, 92] width 43 height 17
click at [531, 95] on input "button" at bounding box center [525, 93] width 19 height 12
click at [505, 92] on select "2025 2024 2023 2022" at bounding box center [492, 92] width 43 height 17
click at [473, 84] on select "2025 2024 2023 2022" at bounding box center [492, 92] width 43 height 17
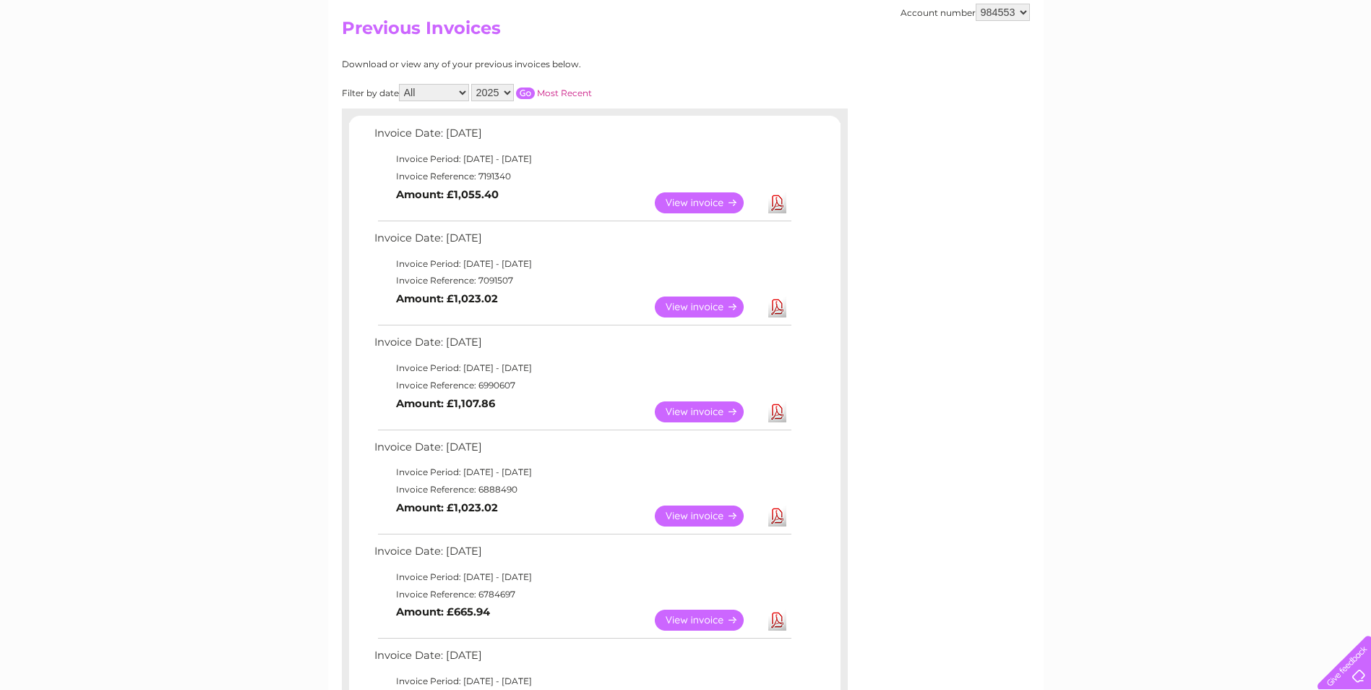
scroll to position [0, 0]
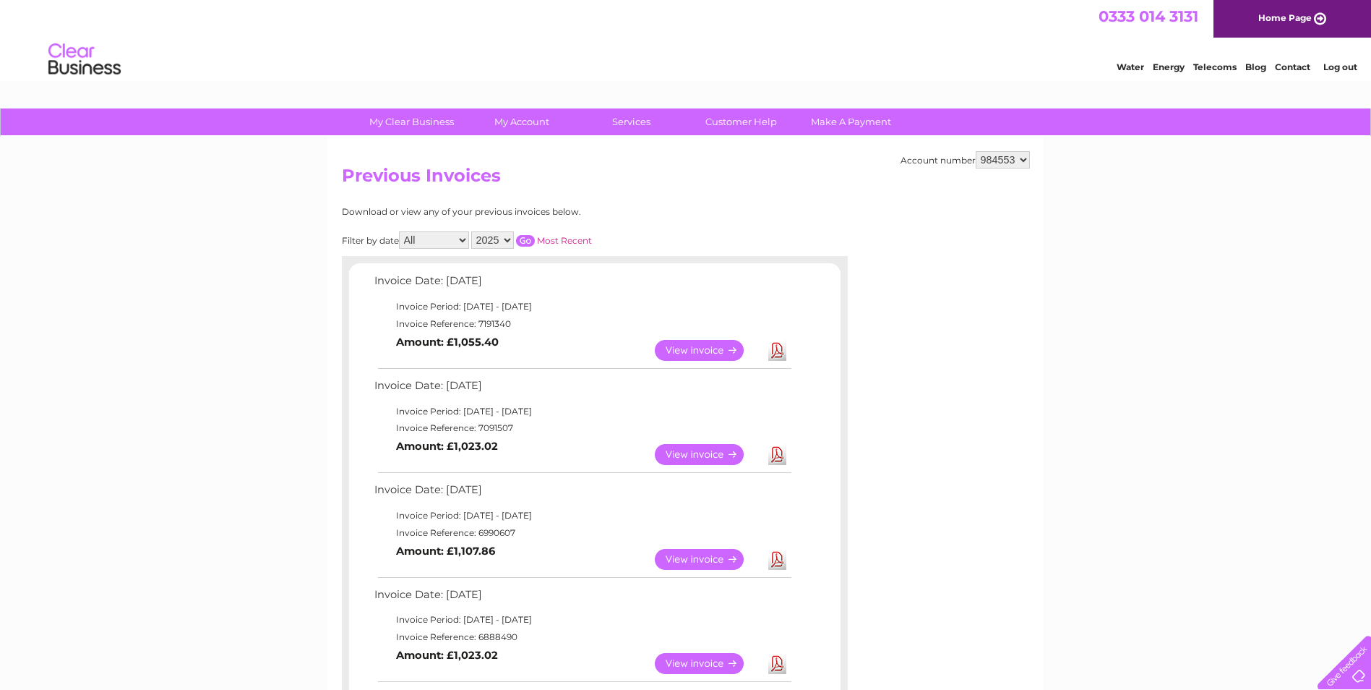
drag, startPoint x: 529, startPoint y: 239, endPoint x: 537, endPoint y: 246, distance: 11.2
click at [529, 239] on input "button" at bounding box center [525, 241] width 19 height 12
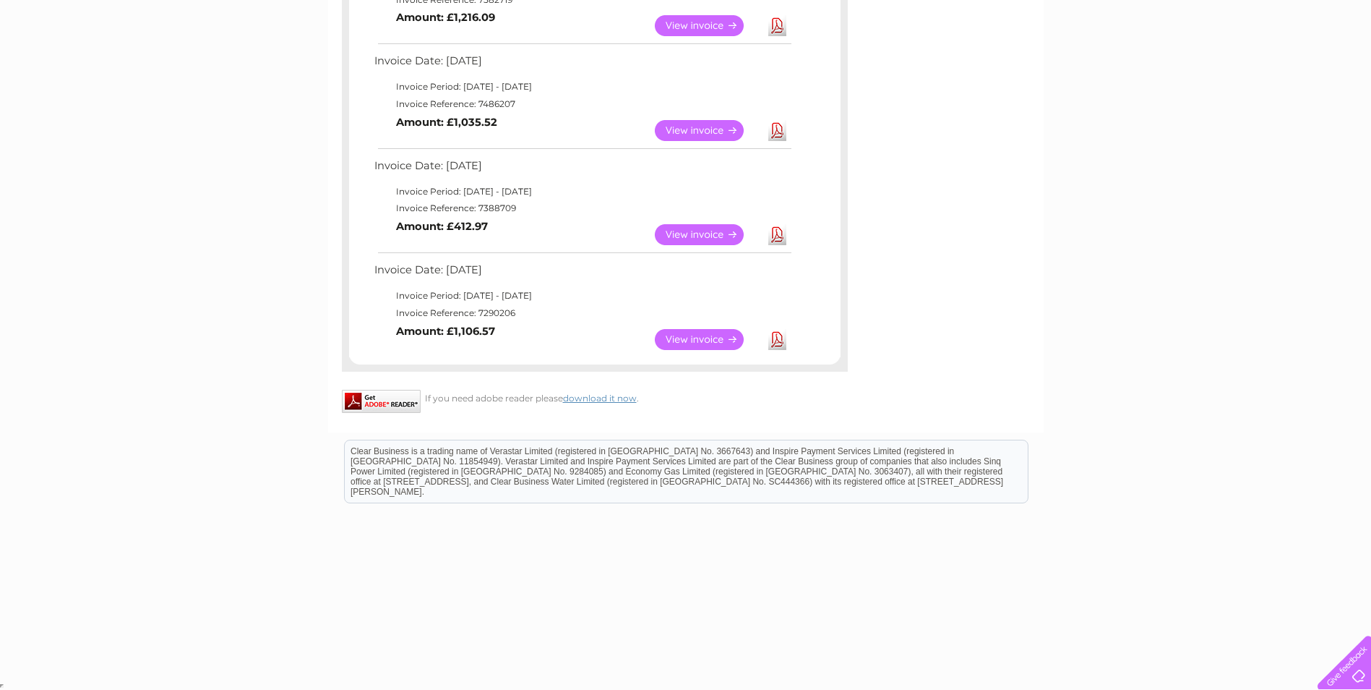
scroll to position [806, 0]
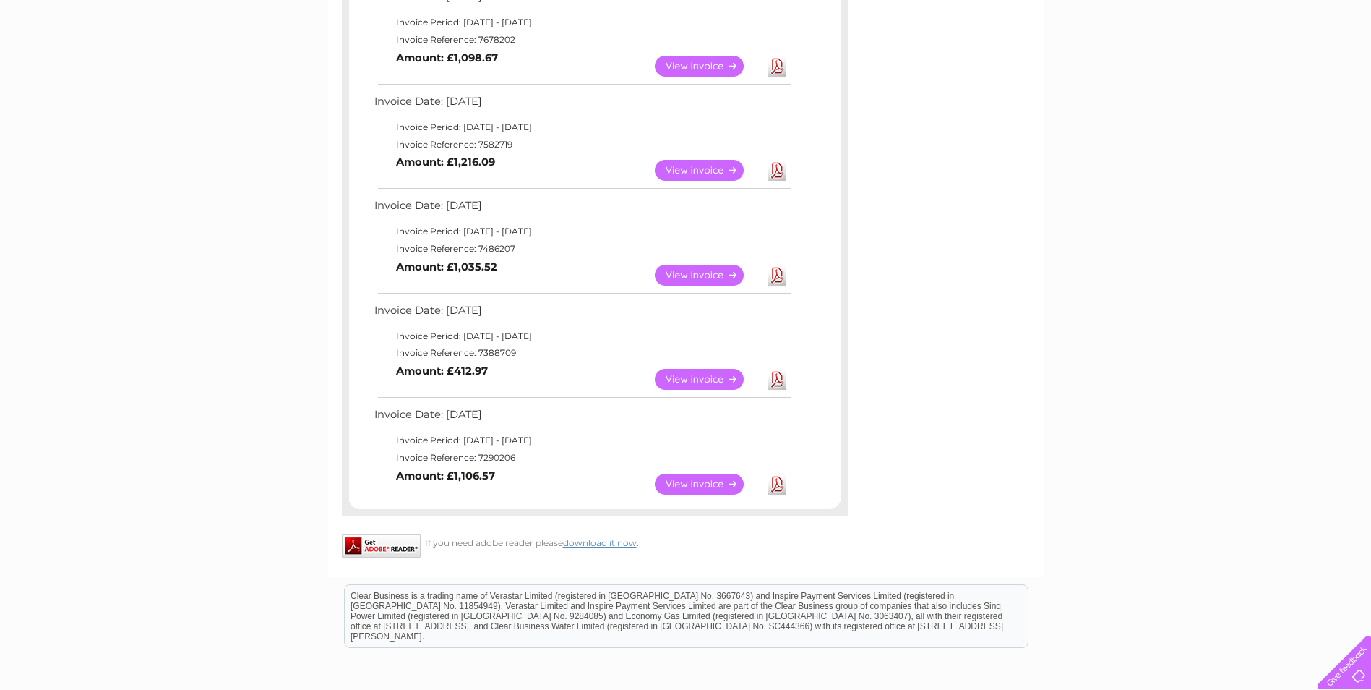
click at [1130, 329] on div "My Clear Business Login Details My Details My Preferences Link Account My Accou…" at bounding box center [685, 62] width 1371 height 1521
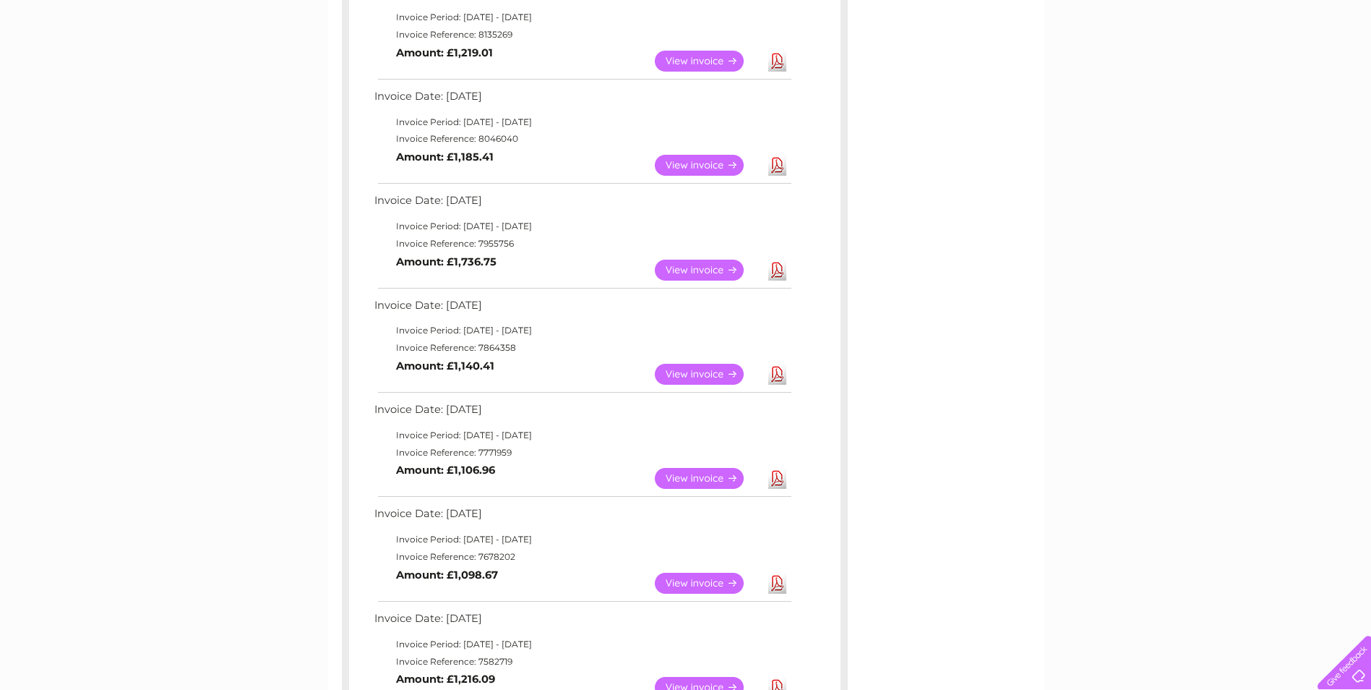
scroll to position [434, 0]
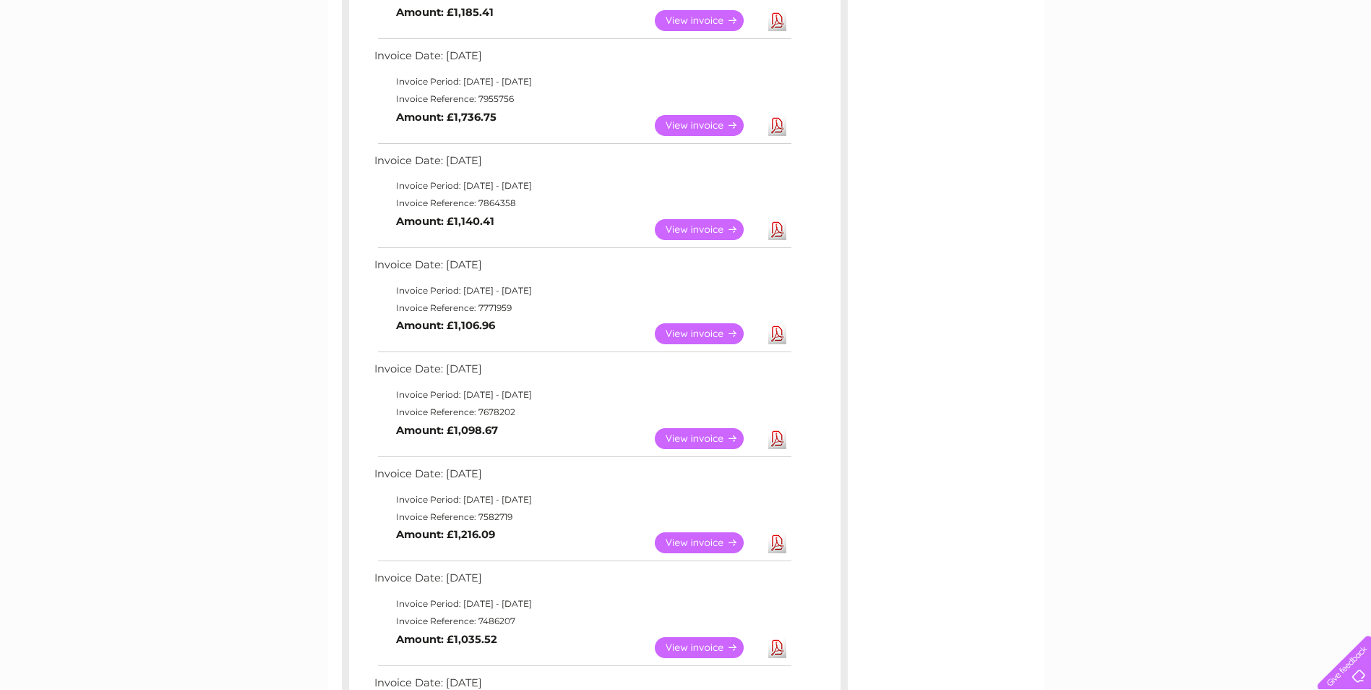
click at [1068, 350] on div "My Clear Business Login Details My Details My Preferences Link Account My Accou…" at bounding box center [685, 435] width 1371 height 1521
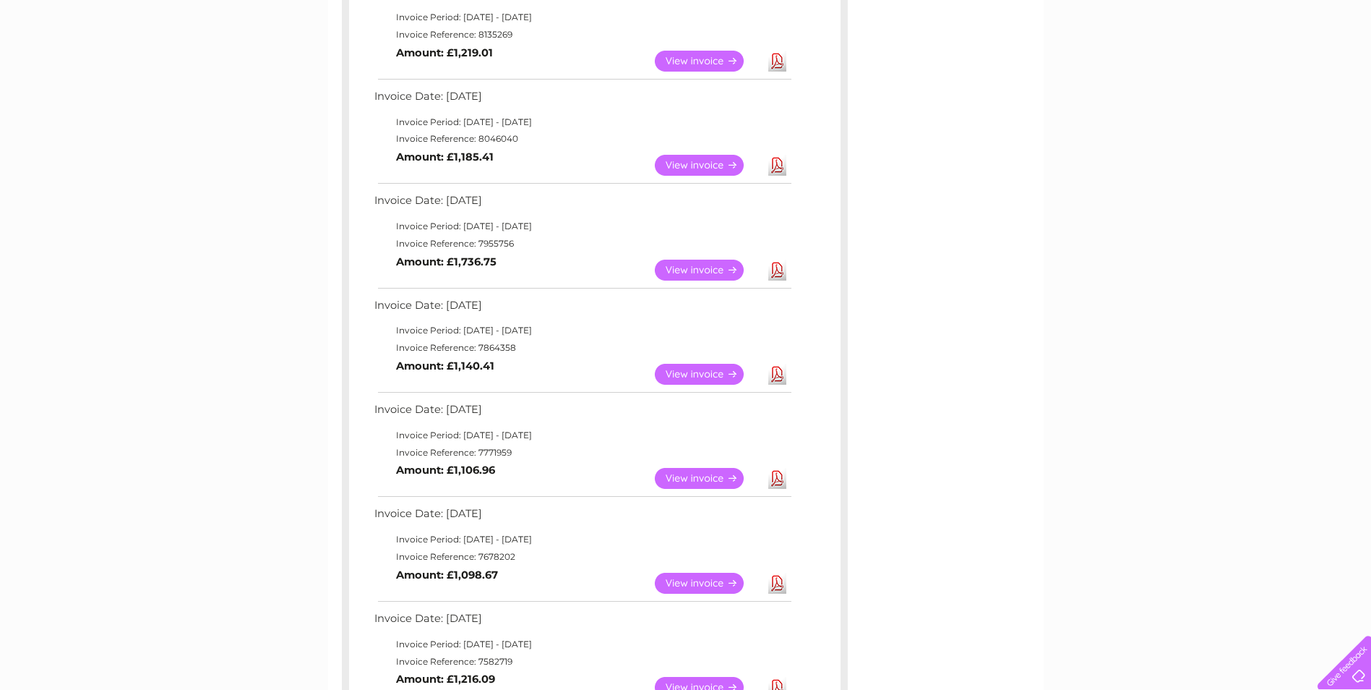
scroll to position [145, 0]
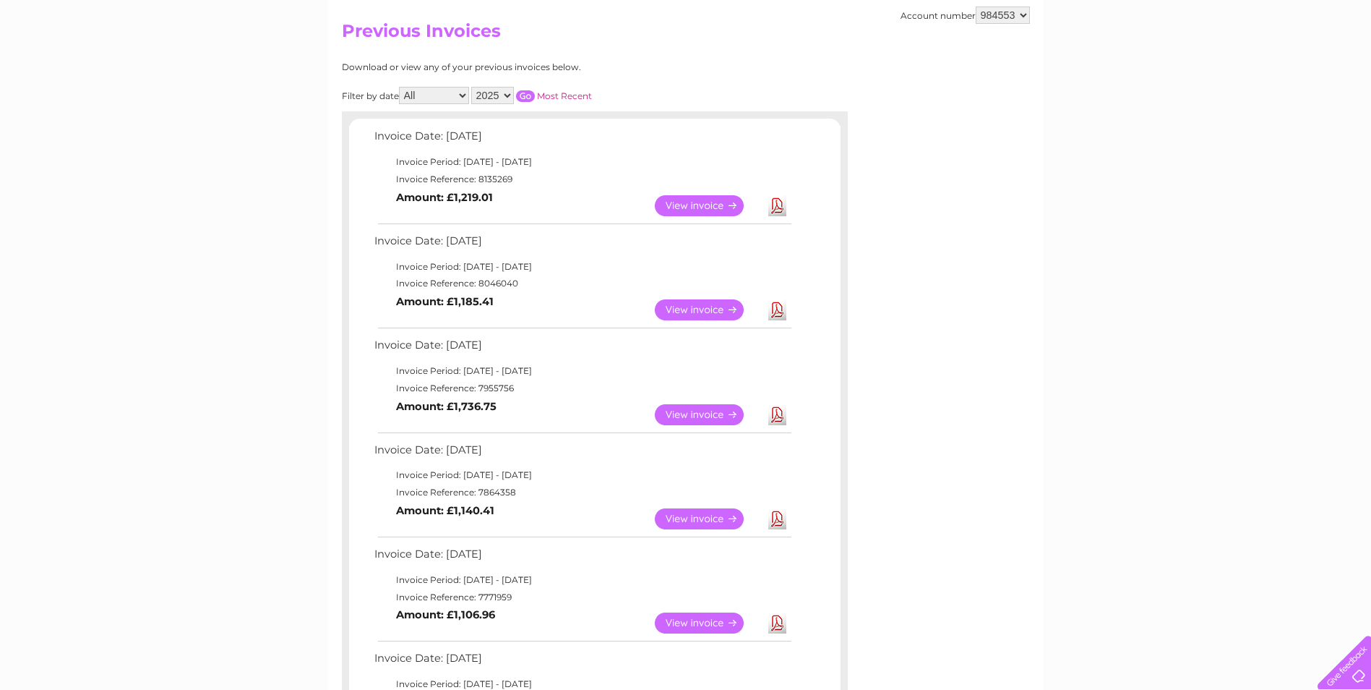
click at [508, 93] on select "2025 2024 2023 2022" at bounding box center [492, 95] width 43 height 17
select select "2022"
click at [473, 87] on select "2025 2024 2023 2022" at bounding box center [492, 95] width 43 height 17
click at [525, 96] on input "button" at bounding box center [525, 96] width 19 height 12
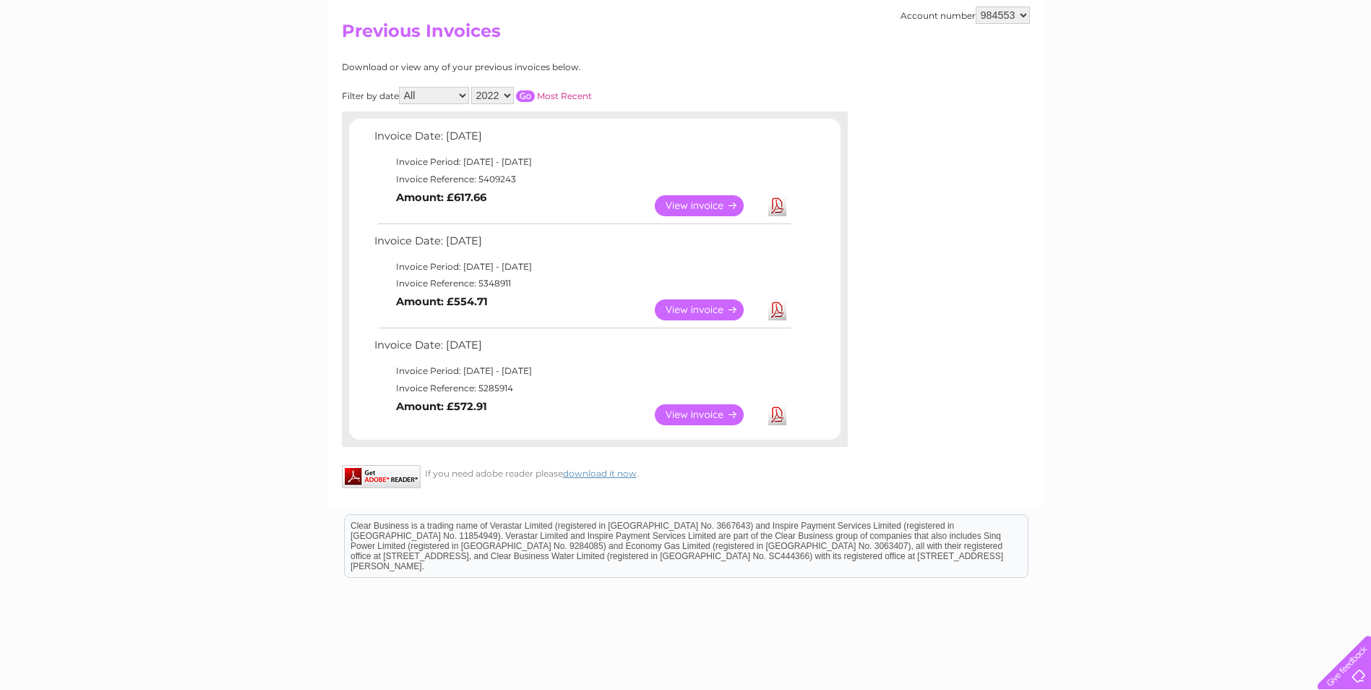
click at [702, 413] on link "View" at bounding box center [708, 414] width 106 height 21
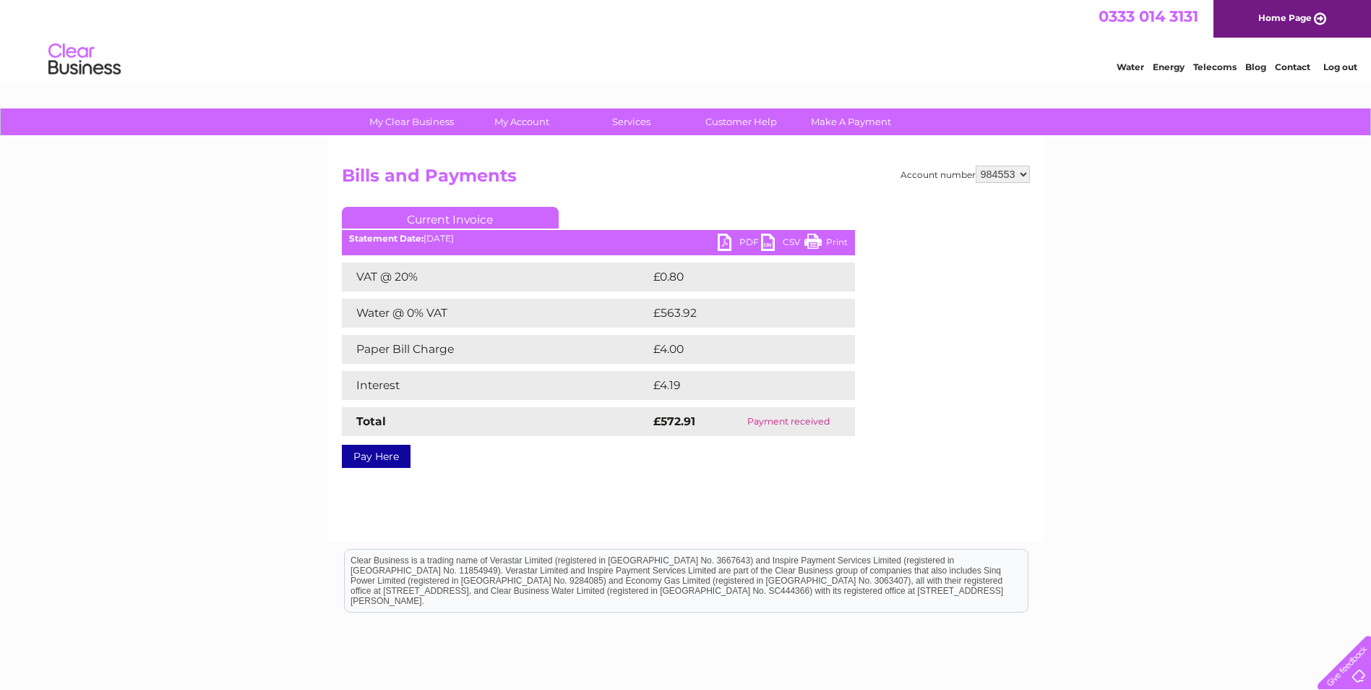
click at [726, 239] on link "PDF" at bounding box center [739, 243] width 43 height 21
